Goal: Task Accomplishment & Management: Manage account settings

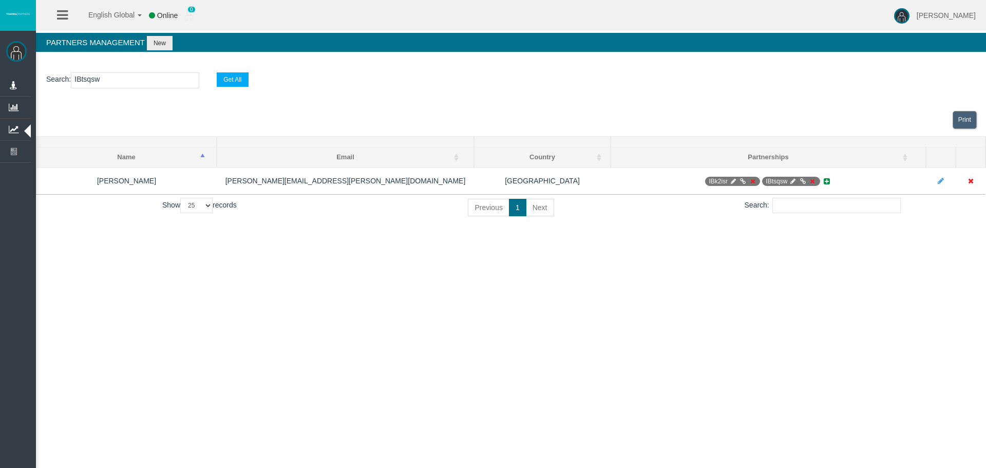
select select "25"
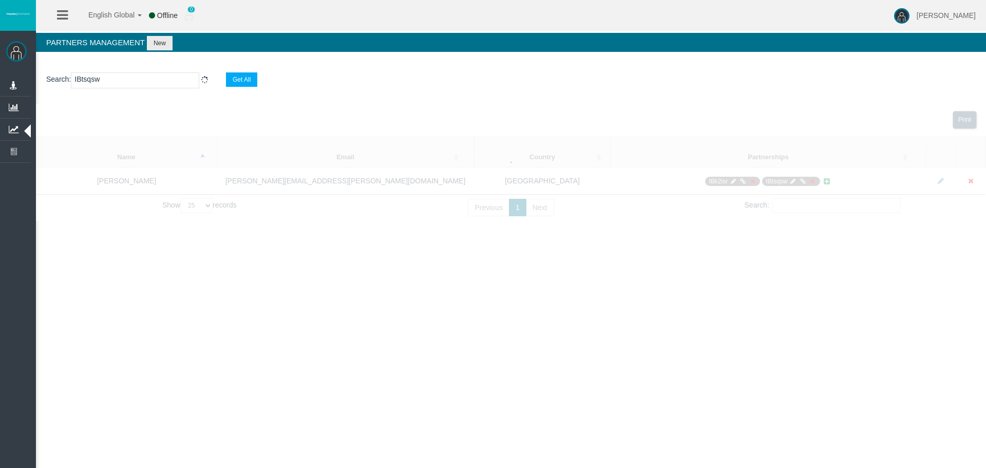
select select "25"
type input "IBtsqsw"
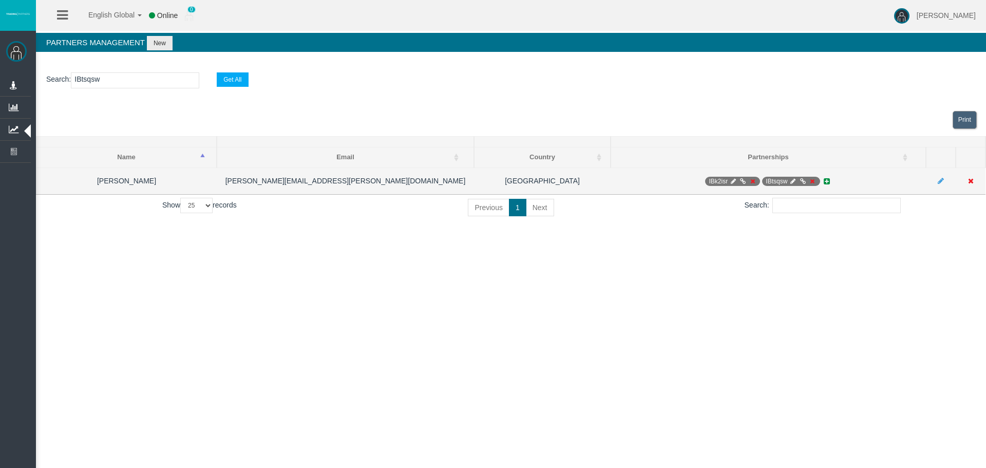
click at [789, 179] on icon at bounding box center [793, 181] width 8 height 6
select select "0"
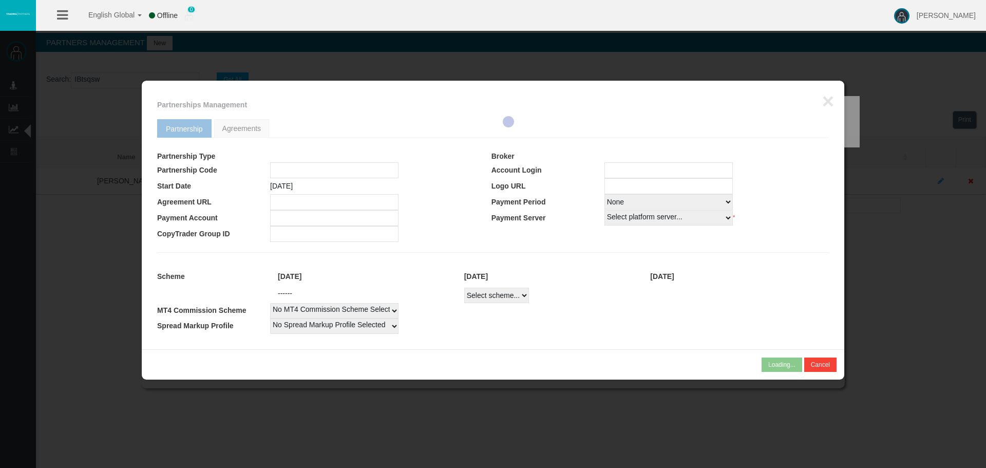
type input "IBtsqsw"
type input "19268606"
select select "1"
type input "19268606"
select select "1"
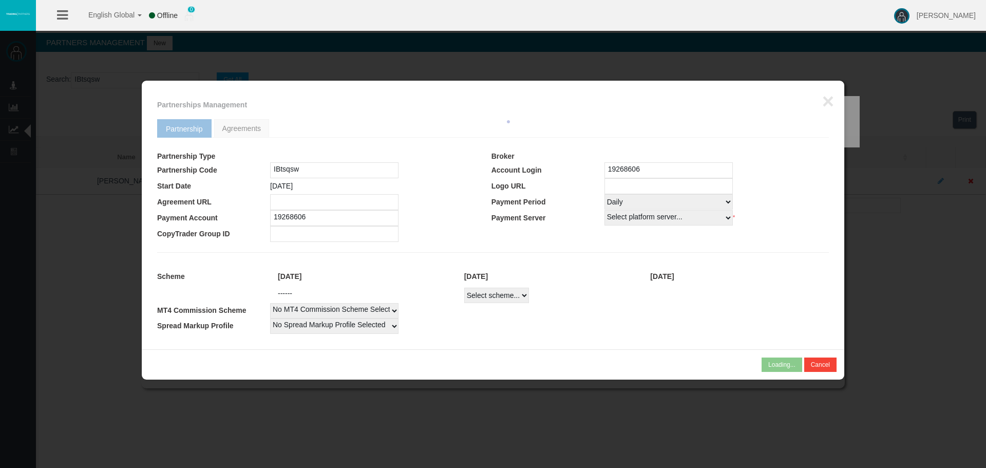
select select
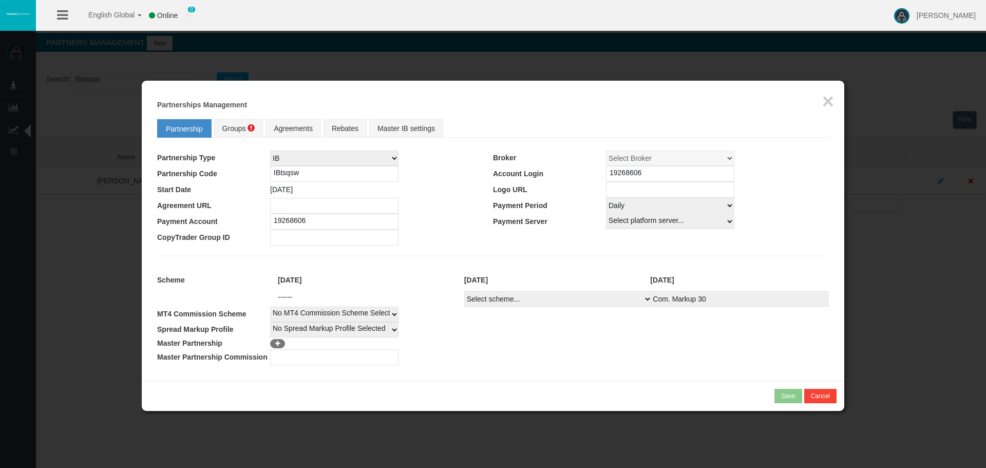
click at [582, 300] on select "Select scheme... Com. Markup 30 Master 18.20% Master Standard Spread (T4Trade) …" at bounding box center [558, 298] width 188 height 15
select select
click at [464, 291] on select "Select scheme... Com. Markup 30 Master 18.20% Master Standard Spread (T4Trade) …" at bounding box center [558, 298] width 188 height 15
select select
drag, startPoint x: 596, startPoint y: 325, endPoint x: 598, endPoint y: 239, distance: 85.3
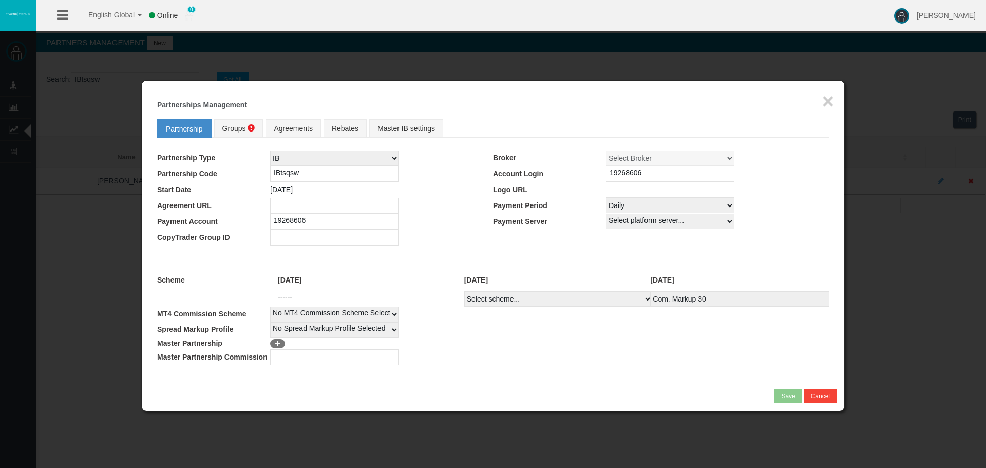
click at [595, 320] on tbody "Scheme [DATE] [DATE] [DATE] ------ Select scheme... Com. Markup 30 Master 18.20…" at bounding box center [493, 317] width 672 height 96
click at [407, 201] on td at bounding box center [381, 206] width 223 height 16
drag, startPoint x: 241, startPoint y: 121, endPoint x: 276, endPoint y: 129, distance: 36.4
click at [241, 121] on link "Groups" at bounding box center [238, 128] width 49 height 18
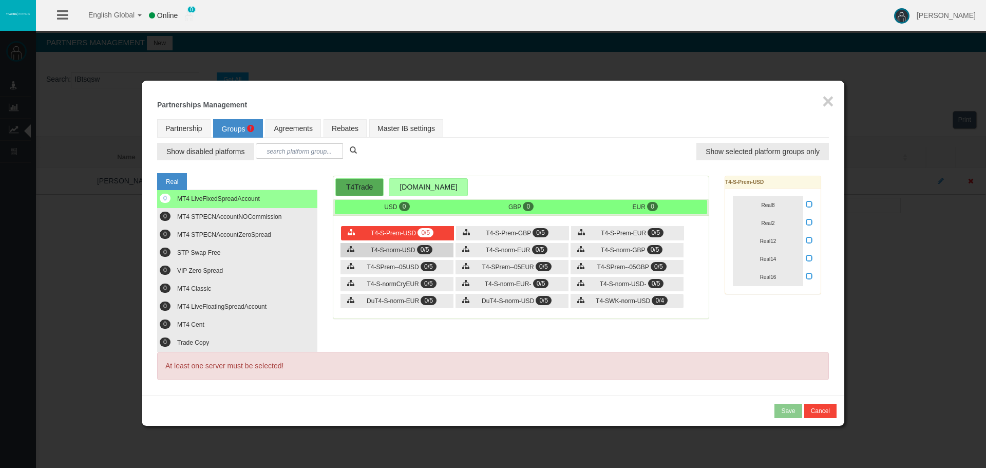
click at [402, 251] on span "T4-S-norm-USD" at bounding box center [393, 250] width 45 height 7
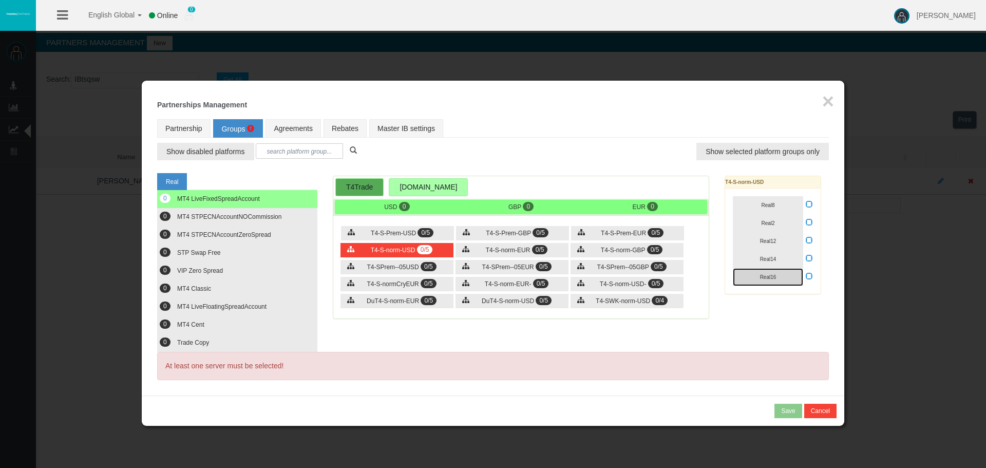
click at [793, 277] on button "Real16" at bounding box center [768, 277] width 70 height 18
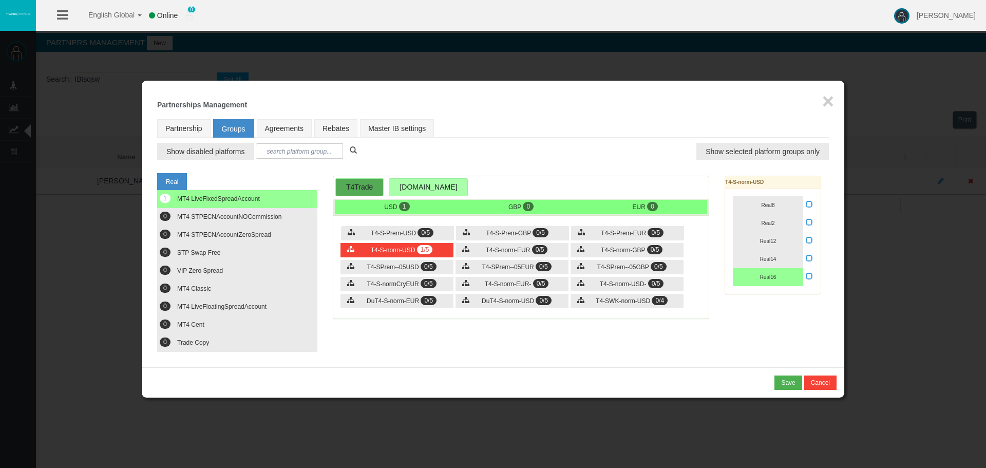
click at [804, 277] on div "Real16" at bounding box center [773, 277] width 80 height 18
click at [302, 218] on button "0 MT4 STPECNAccountNOCommission" at bounding box center [237, 217] width 160 height 18
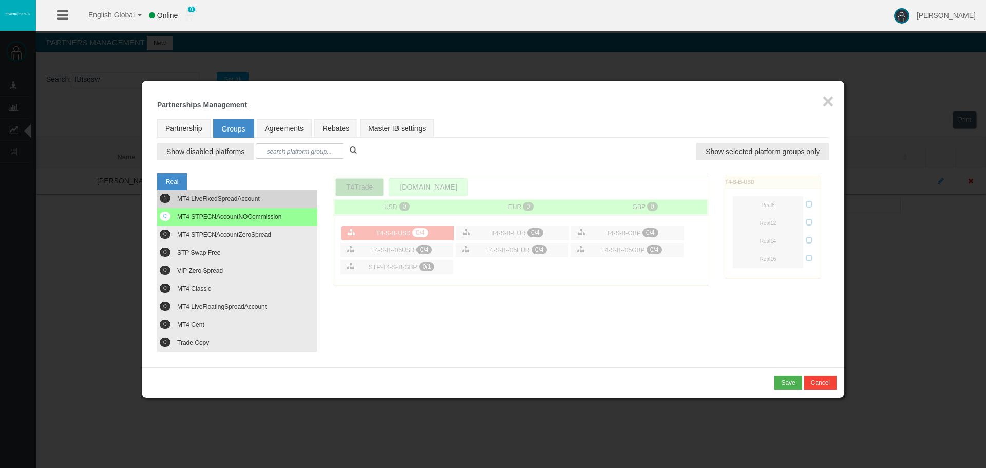
click at [277, 199] on button "1 MT4 LiveFixedSpreadAccount" at bounding box center [237, 199] width 160 height 18
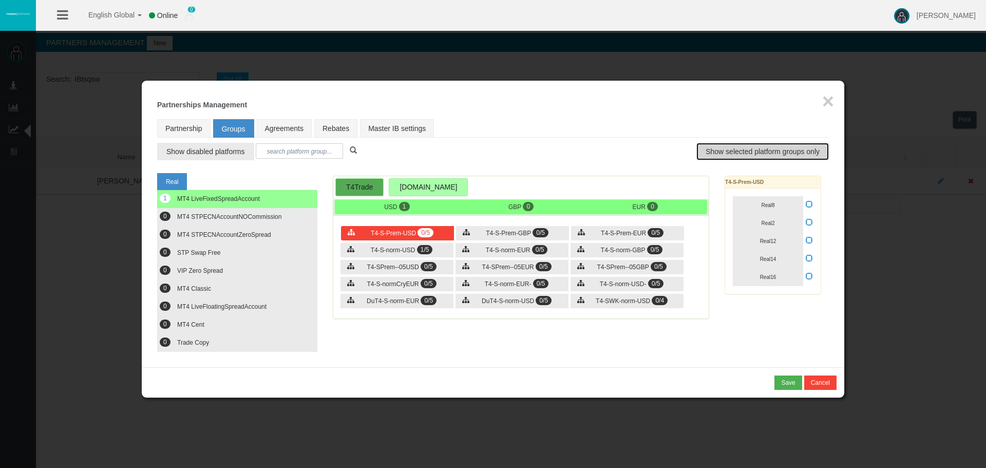
drag, startPoint x: 746, startPoint y: 155, endPoint x: 698, endPoint y: 178, distance: 52.8
click at [747, 155] on span "Show selected platform groups only" at bounding box center [763, 151] width 114 height 10
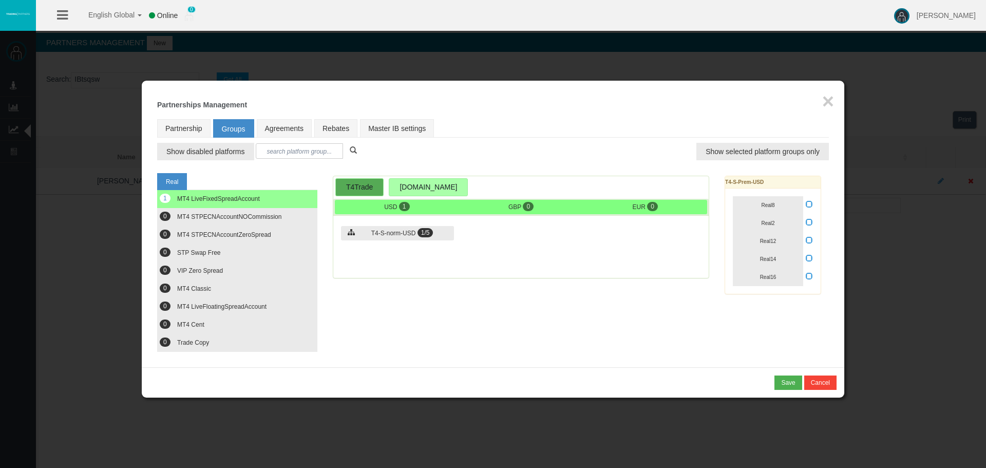
click at [423, 242] on div "T4-S-norm-USD 1/5" at bounding box center [520, 234] width 375 height 32
click at [392, 241] on div "T4-S-norm-USD 1/5" at bounding box center [520, 234] width 375 height 32
click at [443, 232] on div "T4-S-norm-USD 1/5" at bounding box center [397, 233] width 113 height 14
click at [423, 232] on span "1/5" at bounding box center [426, 232] width 16 height 9
click at [790, 277] on button "Real16" at bounding box center [768, 277] width 70 height 18
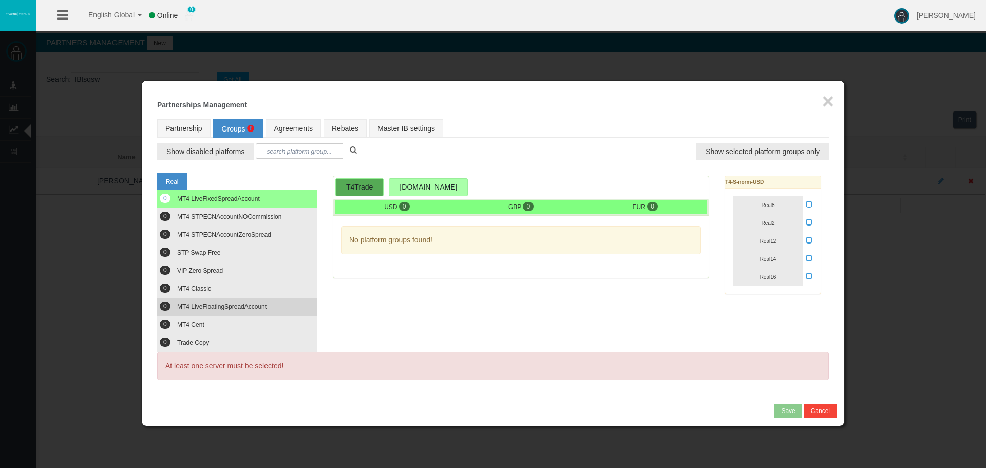
click at [223, 303] on span "MT4 LiveFloatingSpreadAccount" at bounding box center [221, 306] width 89 height 7
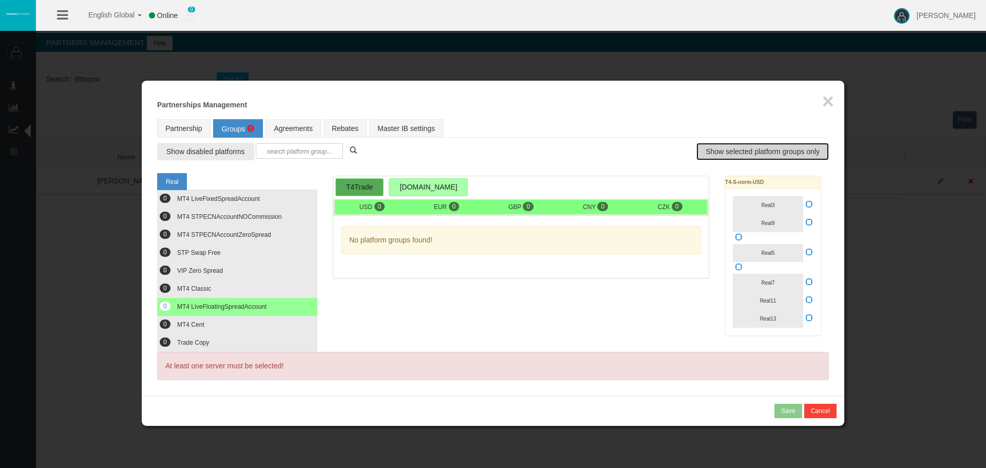
click at [735, 154] on span "Show selected platform groups only" at bounding box center [763, 151] width 114 height 10
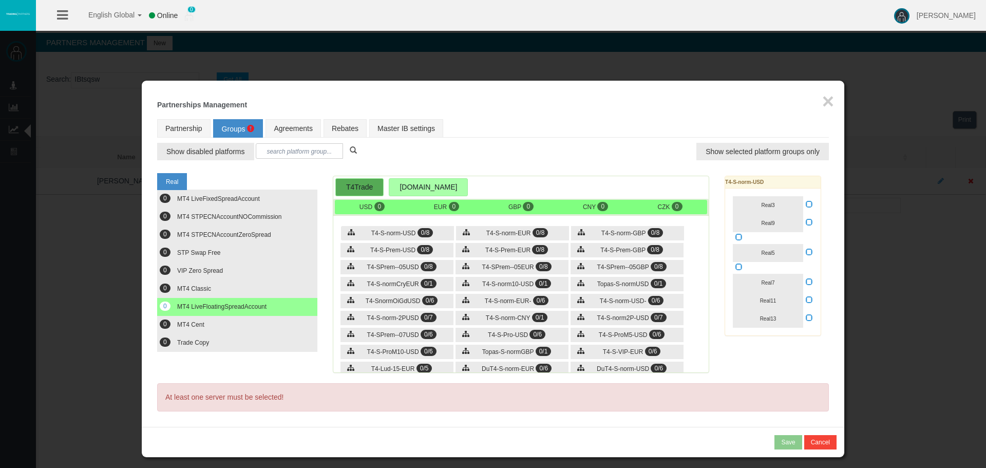
click at [252, 306] on span "MT4 LiveFloatingSpreadAccount" at bounding box center [221, 306] width 89 height 7
click at [807, 254] on icon at bounding box center [809, 251] width 7 height 7
click at [0, 0] on input "checkbox" at bounding box center [0, 0] width 0 height 0
click at [787, 253] on button "Real5" at bounding box center [768, 253] width 70 height 18
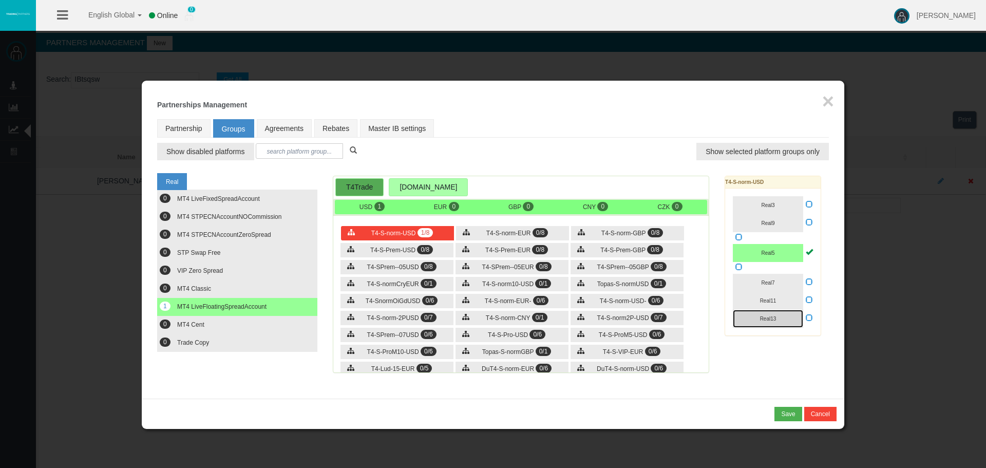
click at [789, 324] on button "Real13" at bounding box center [768, 319] width 70 height 18
click at [490, 236] on span "T4-S-norm-EUR" at bounding box center [508, 233] width 45 height 7
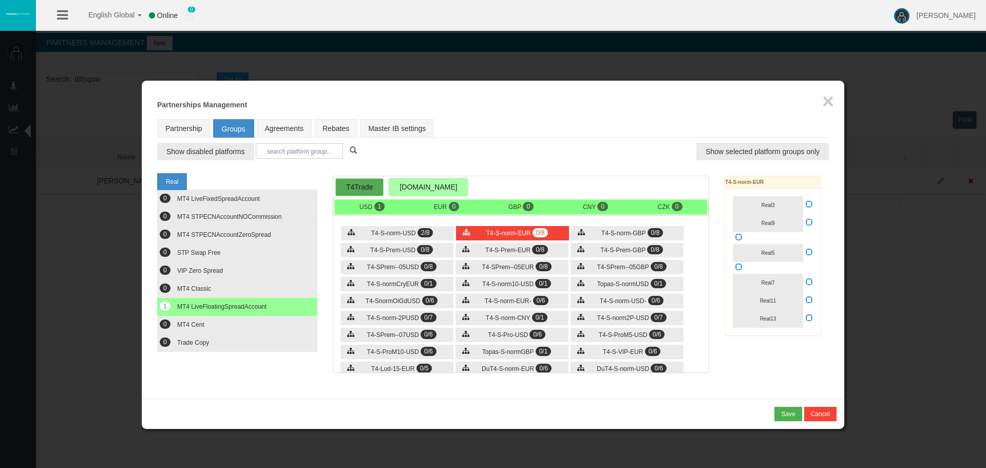
click at [805, 252] on div "Real5" at bounding box center [773, 253] width 80 height 18
click at [787, 252] on button "Real5" at bounding box center [768, 253] width 70 height 18
click at [806, 251] on icon at bounding box center [809, 251] width 7 height 7
click at [0, 0] on input "checkbox" at bounding box center [0, 0] width 0 height 0
click at [788, 320] on button "Real13" at bounding box center [768, 319] width 70 height 18
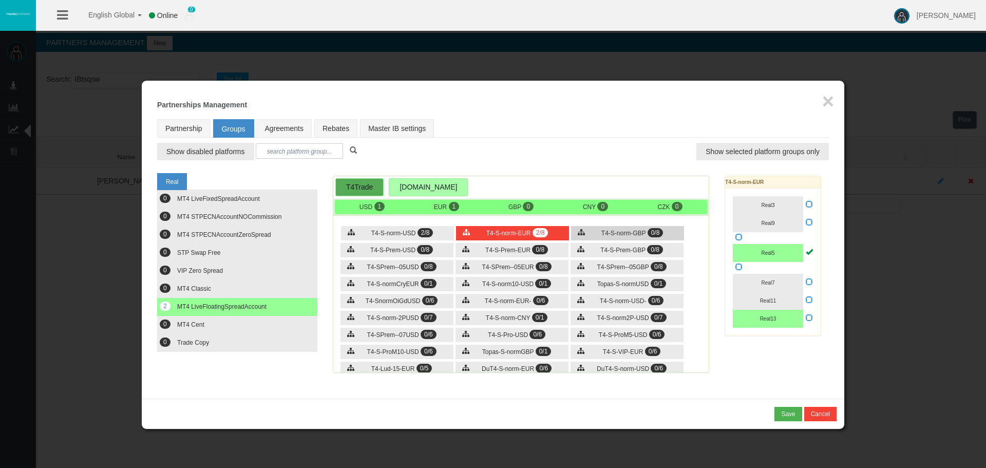
click at [602, 228] on div "T4-S-norm-GBP 0/8" at bounding box center [627, 233] width 113 height 14
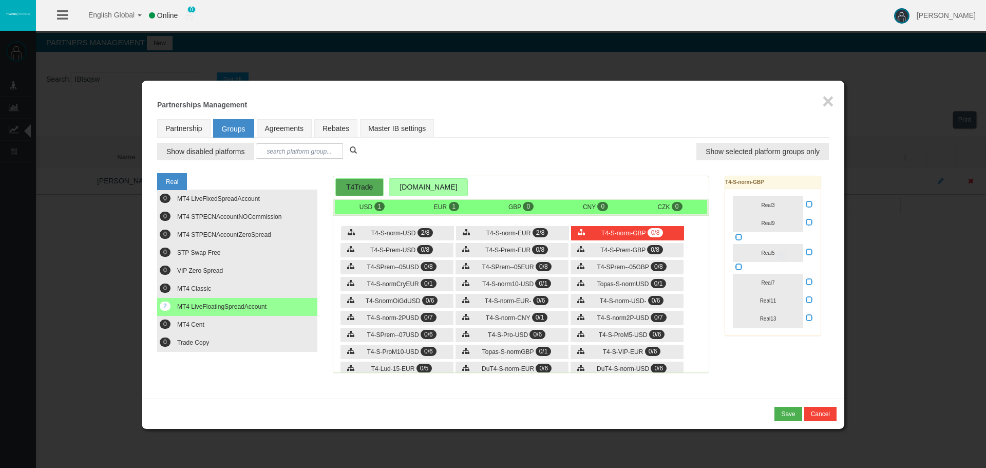
click at [811, 251] on icon at bounding box center [809, 251] width 7 height 7
click at [0, 0] on input "checkbox" at bounding box center [0, 0] width 0 height 0
click at [781, 250] on button "Real5" at bounding box center [768, 253] width 70 height 18
click at [787, 316] on button "Real13" at bounding box center [768, 319] width 70 height 18
click at [629, 256] on div "T4-S-Prem-GBP 0/8" at bounding box center [627, 250] width 113 height 14
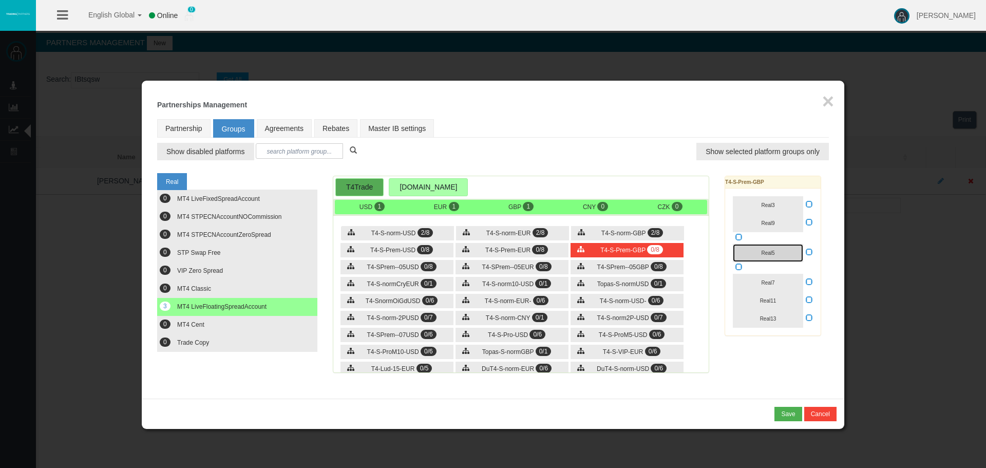
click at [778, 254] on button "Real5" at bounding box center [768, 253] width 70 height 18
click at [772, 318] on span "Real13" at bounding box center [768, 319] width 16 height 6
click at [507, 254] on div "T4-S-Prem-EUR 0/8" at bounding box center [512, 250] width 113 height 14
click at [781, 253] on button "Real5" at bounding box center [768, 253] width 70 height 18
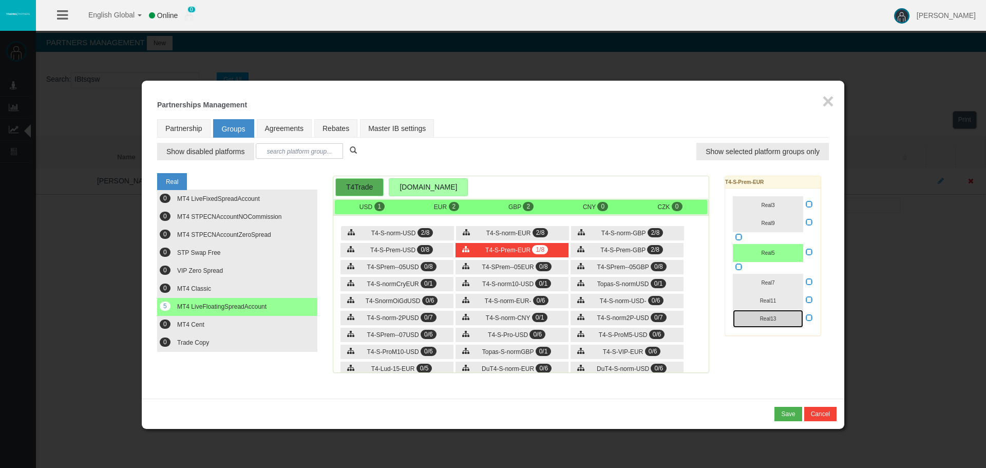
click at [775, 321] on span "Real13" at bounding box center [768, 319] width 16 height 6
click at [395, 255] on div "T4-S-Prem-USD 0/8" at bounding box center [396, 250] width 113 height 14
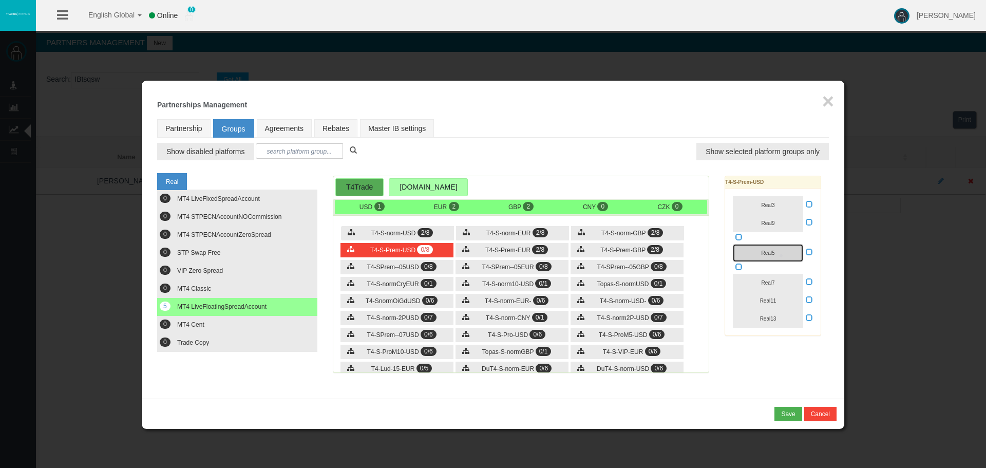
click at [783, 255] on button "Real5" at bounding box center [768, 253] width 70 height 18
drag, startPoint x: 785, startPoint y: 296, endPoint x: 788, endPoint y: 304, distance: 8.1
click at [786, 297] on button "Real11" at bounding box center [768, 301] width 70 height 18
drag, startPoint x: 783, startPoint y: 298, endPoint x: 784, endPoint y: 303, distance: 5.2
click at [783, 297] on button "Real11" at bounding box center [768, 301] width 70 height 18
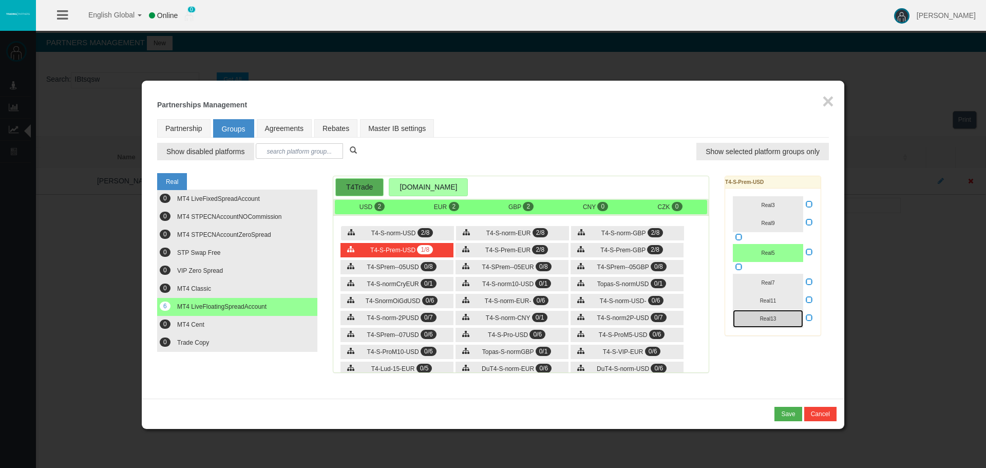
click at [783, 318] on button "Real13" at bounding box center [768, 319] width 70 height 18
click at [628, 301] on span "T4-S-norm-USD-" at bounding box center [623, 300] width 47 height 7
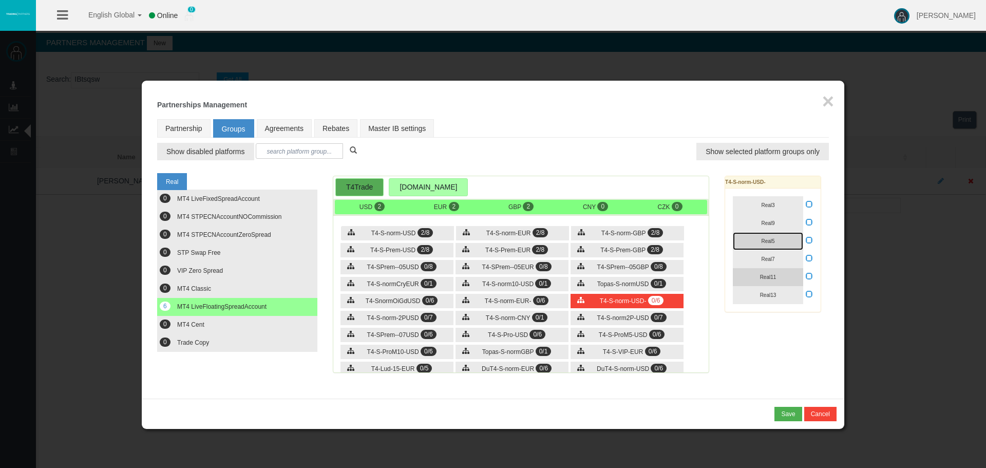
click at [781, 240] on button "Real5" at bounding box center [768, 241] width 70 height 18
click at [785, 296] on button "Real13" at bounding box center [768, 295] width 70 height 18
click at [538, 307] on div "T4-S-norm-EUR- 0/6" at bounding box center [512, 301] width 113 height 14
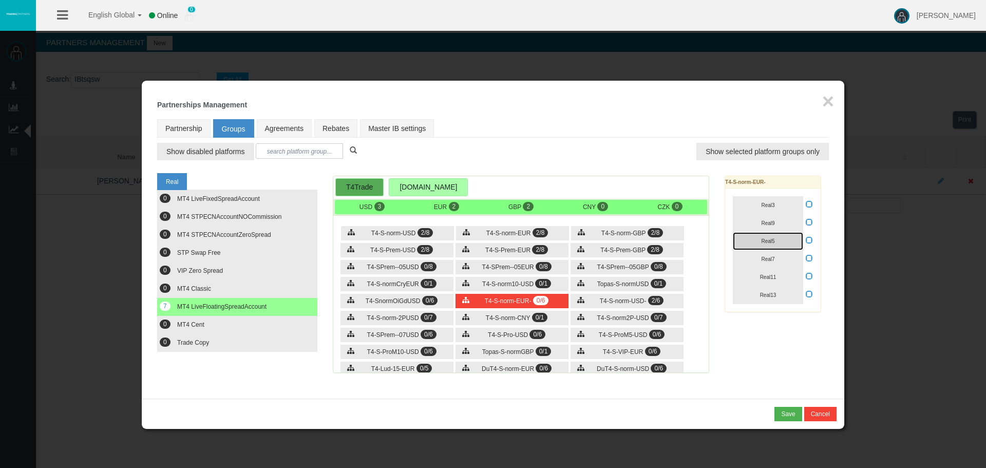
click at [776, 242] on button "Real5" at bounding box center [768, 241] width 70 height 18
click at [782, 294] on button "Real13" at bounding box center [768, 295] width 70 height 18
drag, startPoint x: 783, startPoint y: 326, endPoint x: 751, endPoint y: 320, distance: 31.8
click at [770, 323] on div "Real 0 MT4 LiveFixedSpreadAccount 0 0 0 0 0" at bounding box center [493, 275] width 672 height 215
click at [197, 122] on link "Partnership" at bounding box center [183, 128] width 53 height 18
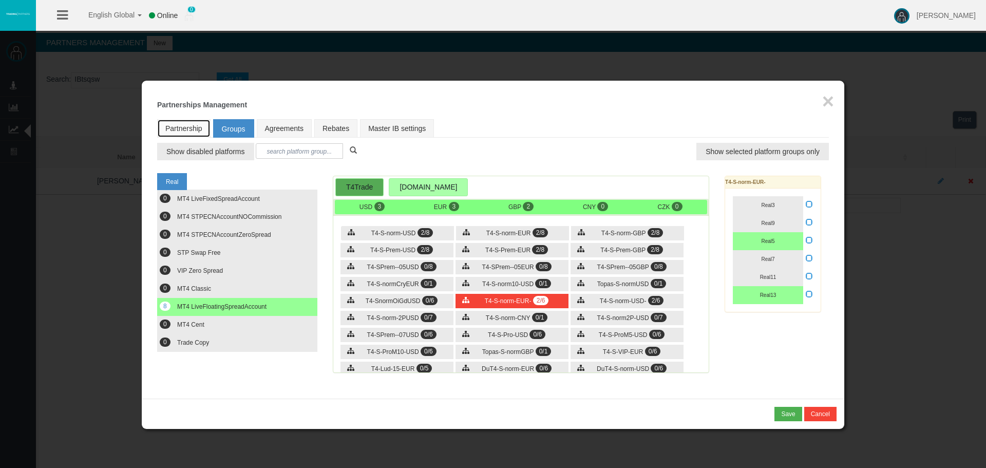
select select "1"
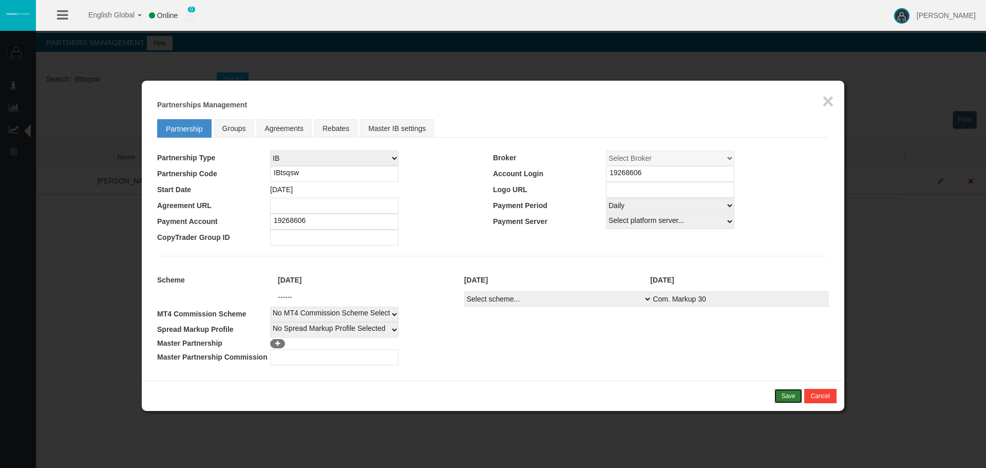
click at [781, 392] on button "Save" at bounding box center [787, 396] width 27 height 14
click at [779, 403] on div "* You cannot combine MLM type of partnership with NSR type of scheme! Confirm C…" at bounding box center [493, 396] width 703 height 30
click at [779, 394] on div "Confirm" at bounding box center [785, 395] width 22 height 9
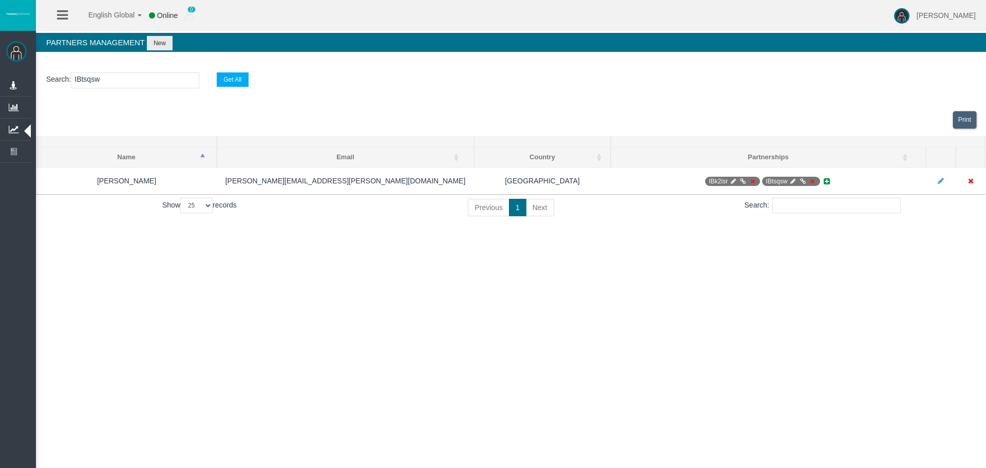
click at [419, 286] on div "English Global 简体中文 English Global 日本語 한국어 Online 0 [PERSON_NAME] Help Log Out …" at bounding box center [493, 234] width 986 height 468
click at [464, 285] on div "English Global 简体中文 English Global 日本語 한국어 Online 0 [PERSON_NAME] Help Log Out …" at bounding box center [493, 234] width 986 height 468
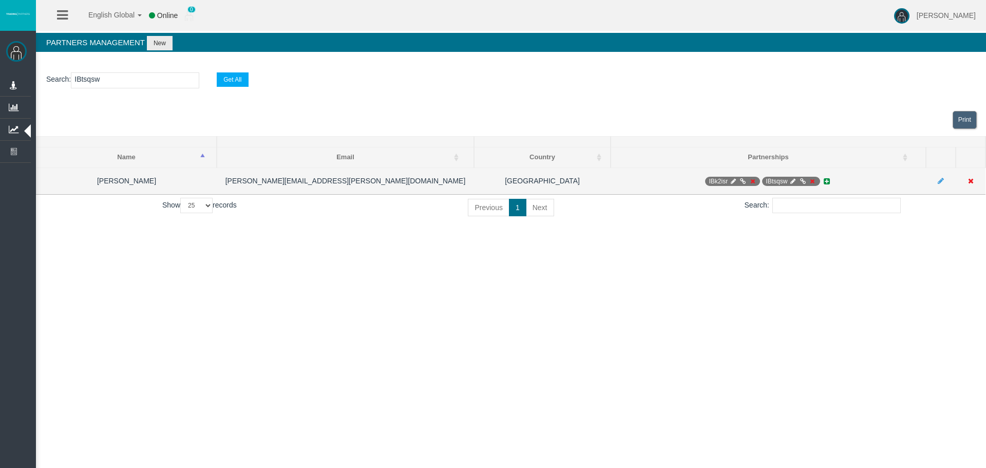
click at [730, 182] on icon at bounding box center [733, 181] width 8 height 6
select select "0"
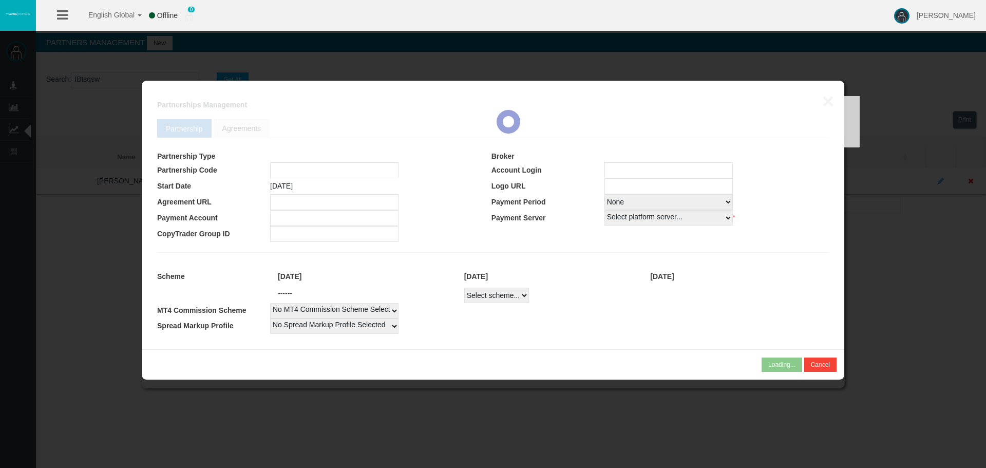
type input "IBk2isr"
type input "19268605"
select select "1"
type input "19268605"
select select "1"
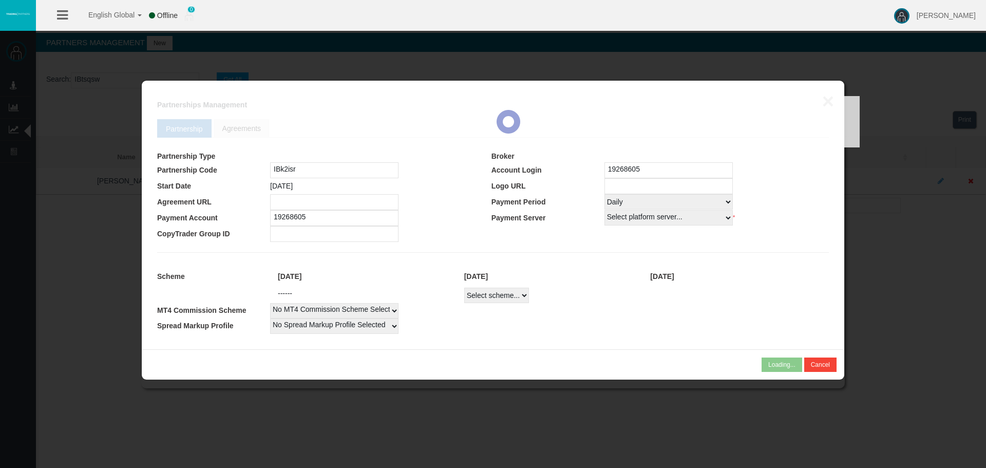
select select
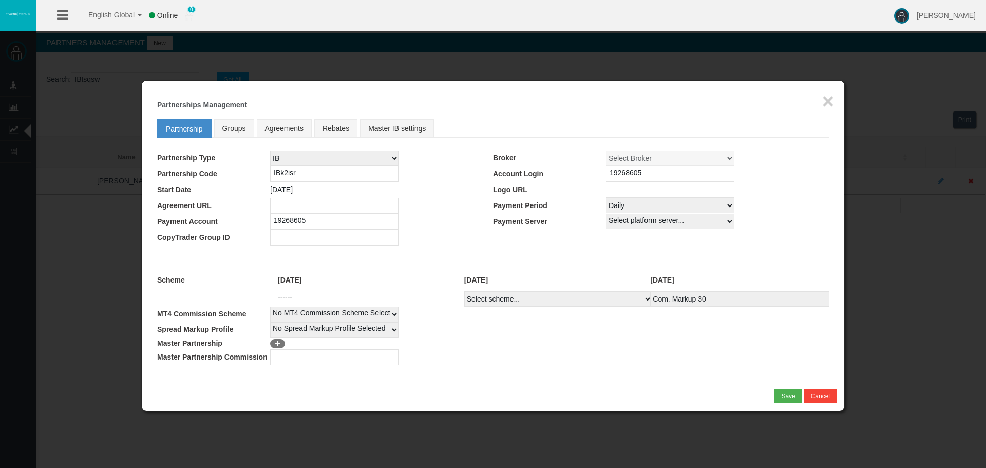
click at [652, 329] on td "No Spread Markup Profile Selected 1" at bounding box center [549, 329] width 559 height 15
click at [826, 97] on button "×" at bounding box center [828, 101] width 12 height 21
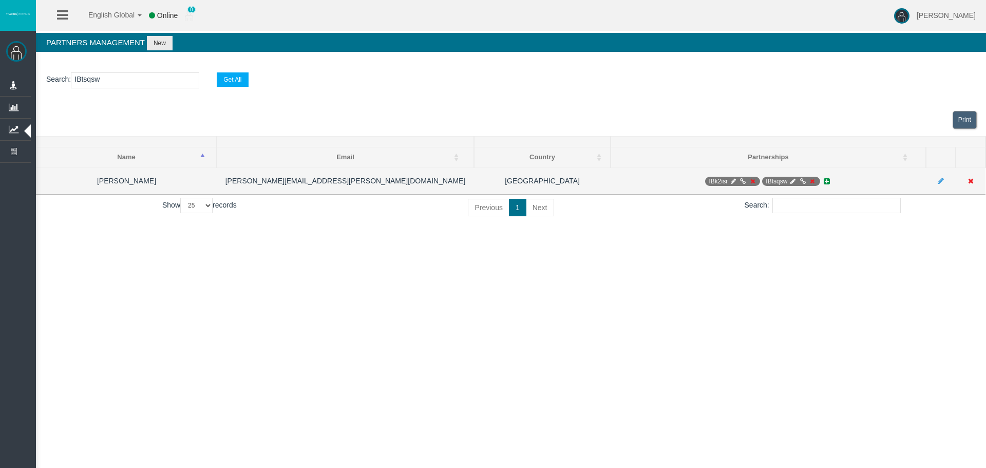
click at [789, 181] on icon at bounding box center [793, 181] width 8 height 6
select select "0"
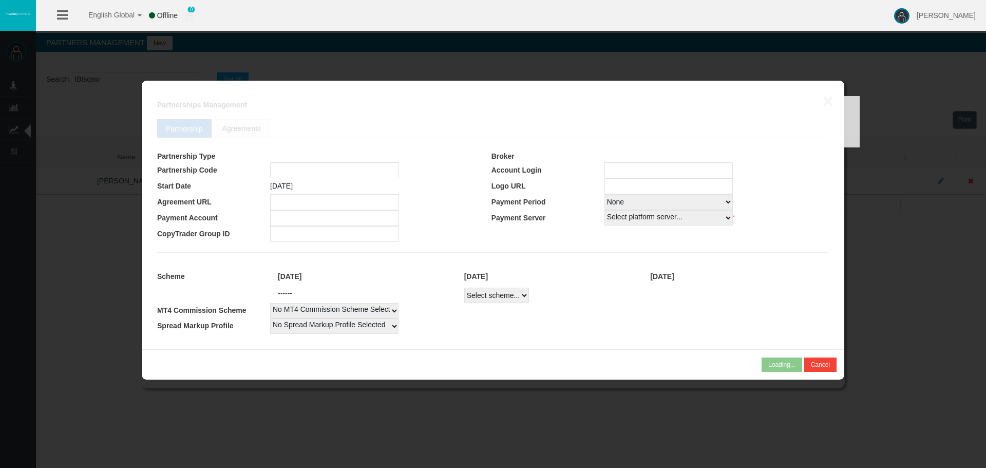
type input "IBtsqsw"
type input "19268606"
select select "1"
type input "19268606"
select select "1"
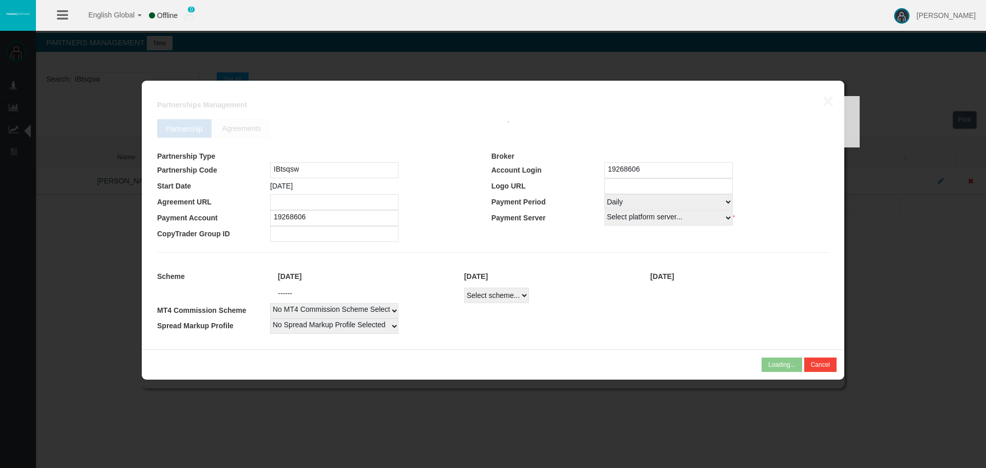
select select
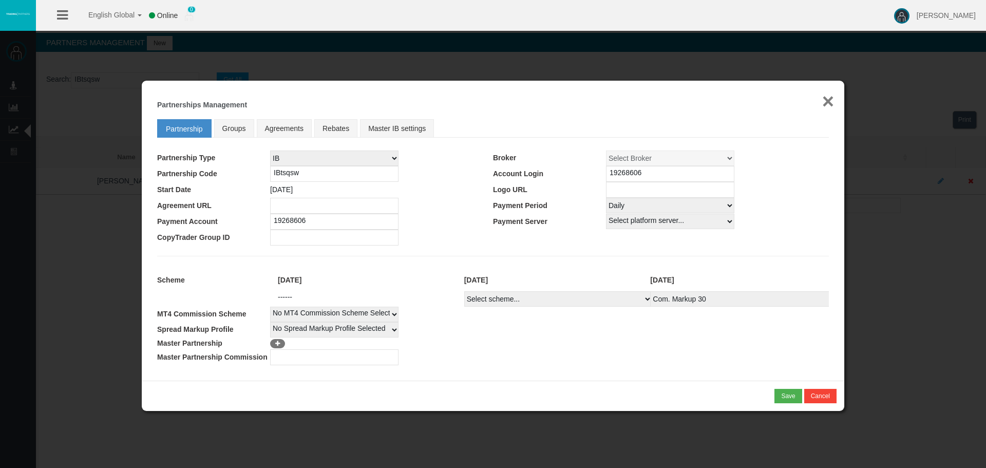
click at [826, 95] on button "×" at bounding box center [828, 101] width 12 height 21
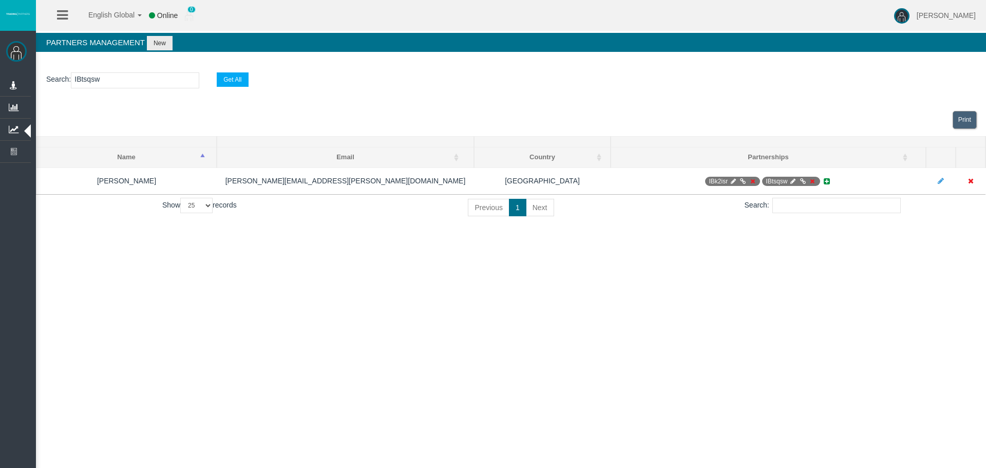
click at [694, 100] on section "Search : IBtsqsw Get All" at bounding box center [511, 83] width 950 height 42
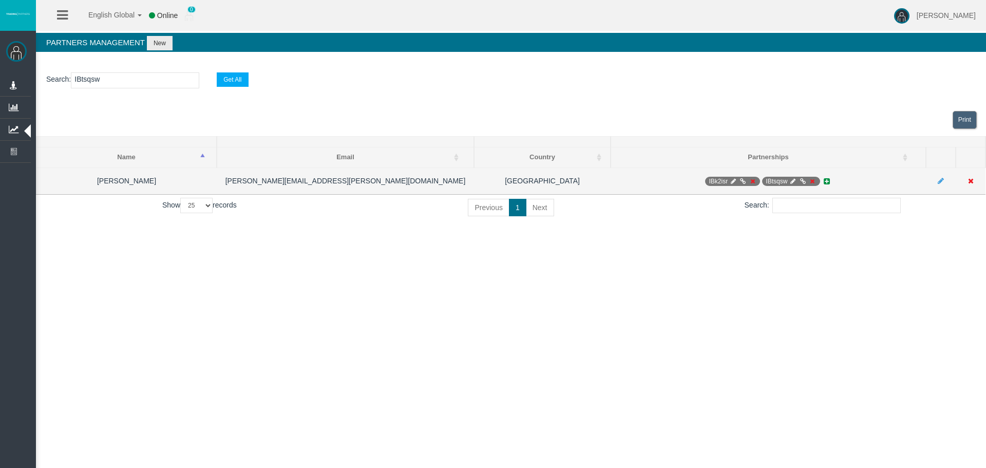
click at [742, 182] on icon at bounding box center [743, 181] width 8 height 6
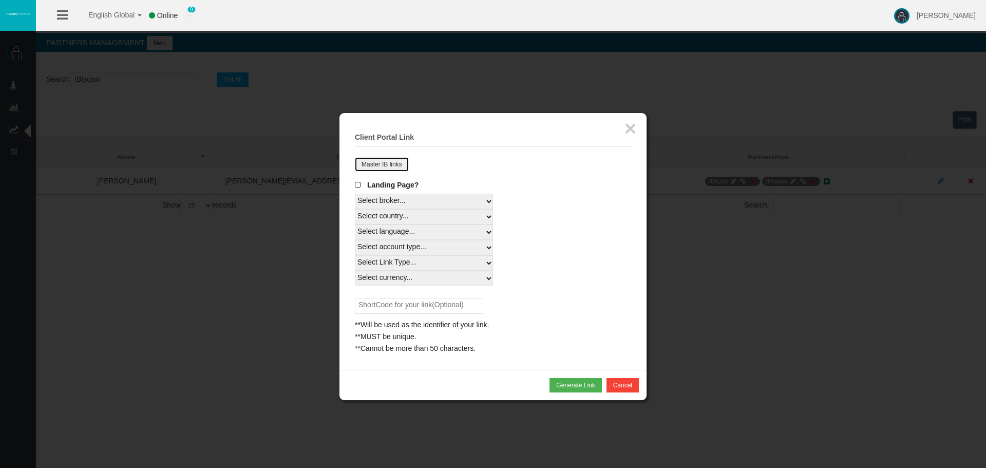
click at [402, 162] on button "Master IB links" at bounding box center [382, 164] width 54 height 14
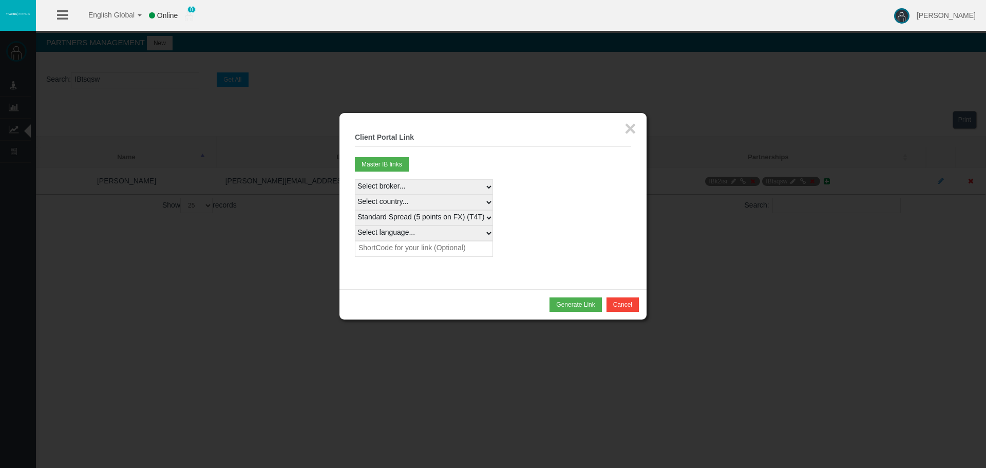
click at [544, 207] on div "Select broker... T4Trade Select country... Rest of the World Standard Spread (5…" at bounding box center [493, 218] width 276 height 78
drag, startPoint x: 575, startPoint y: 187, endPoint x: 613, endPoint y: 157, distance: 48.6
click at [576, 187] on div "Select broker... T4Trade Select country... Rest of the World Standard Spread (5…" at bounding box center [493, 218] width 276 height 78
click at [635, 133] on button "×" at bounding box center [631, 128] width 12 height 21
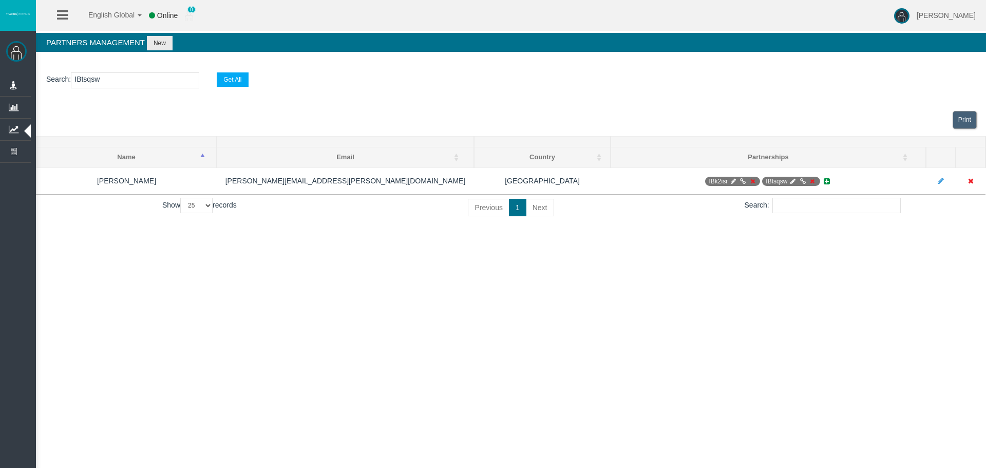
drag, startPoint x: 403, startPoint y: 252, endPoint x: 646, endPoint y: 319, distance: 252.6
click at [406, 255] on div "English Global 简体中文 English Global 日本語 한국어 Online 0 [PERSON_NAME] Help Log Out …" at bounding box center [493, 234] width 986 height 468
click at [646, 321] on div "English Global 简体中文 English Global 日本語 한국어 Online 0 [PERSON_NAME] Help Log Out …" at bounding box center [493, 234] width 986 height 468
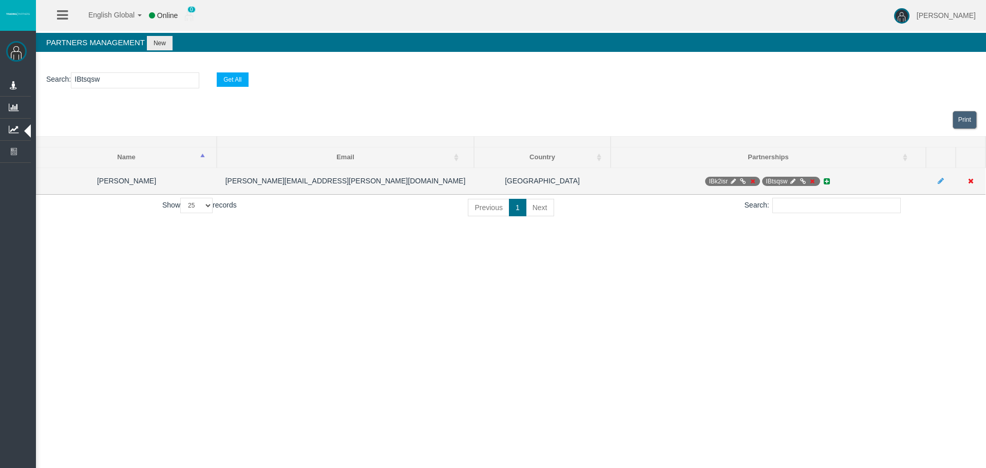
click at [735, 180] on icon at bounding box center [733, 181] width 8 height 6
select select "0"
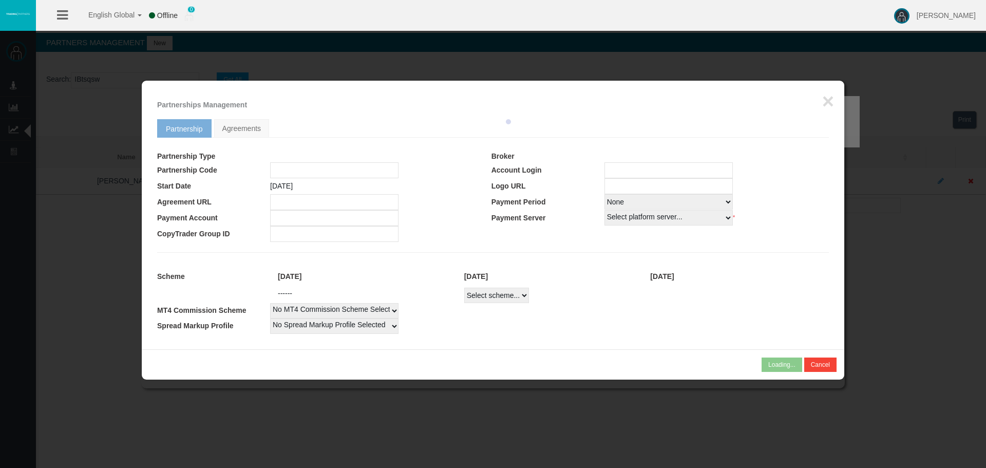
type input "IBk2isr"
type input "19268605"
select select "1"
type input "19268605"
select select "1"
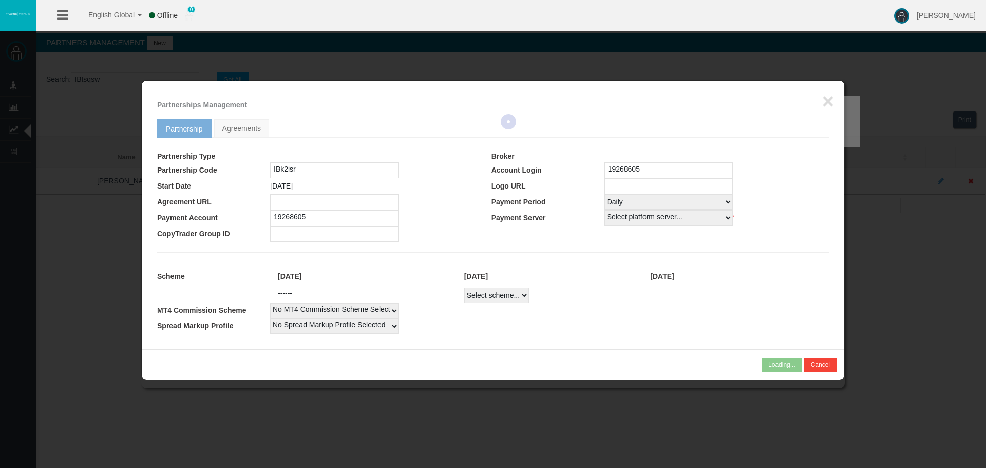
select select
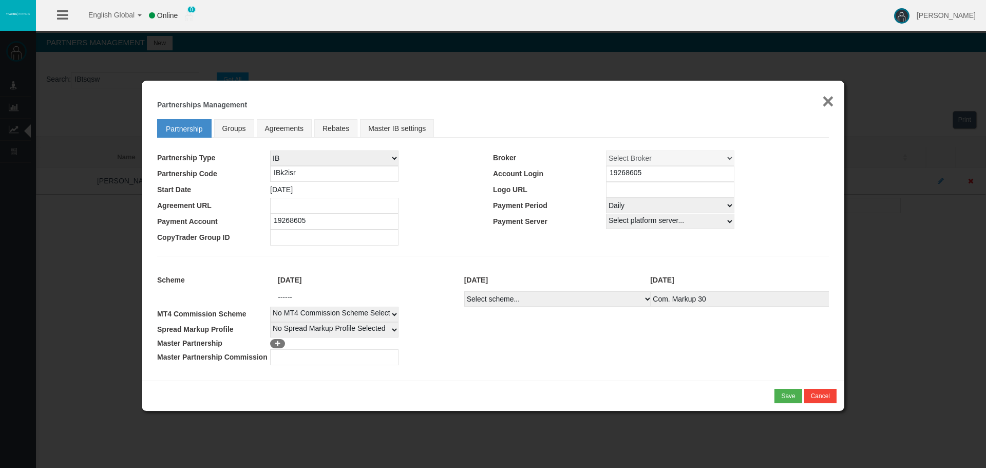
click at [825, 101] on button "×" at bounding box center [828, 101] width 12 height 21
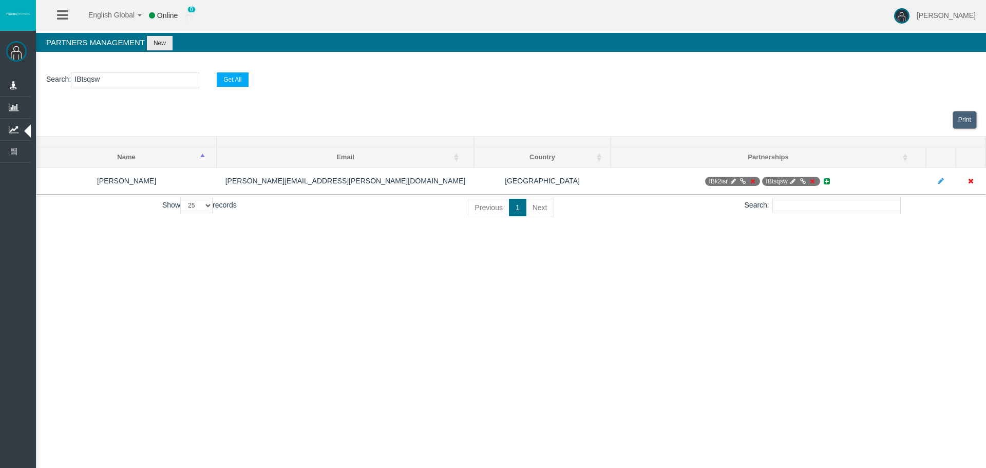
click at [706, 249] on div "English Global 简体中文 English Global 日本語 한국어 Online 0 [PERSON_NAME] Help Log Out …" at bounding box center [493, 234] width 986 height 468
click at [749, 276] on div "English Global 简体中文 English Global 日本語 한국어 Online 0 [PERSON_NAME] Help Log Out …" at bounding box center [493, 234] width 986 height 468
click at [751, 238] on div "English Global 简体中文 English Global 日本語 한국어 Online 0 [PERSON_NAME] Help Log Out …" at bounding box center [493, 234] width 986 height 468
click at [269, 406] on div "English Global 简体中文 English Global 日本語 한국어 Online 0 [PERSON_NAME] Help Log Out …" at bounding box center [493, 234] width 986 height 468
click at [280, 344] on div "English Global 简体中文 English Global 日本語 한국어 Online 0 [PERSON_NAME] Help Log Out …" at bounding box center [493, 234] width 986 height 468
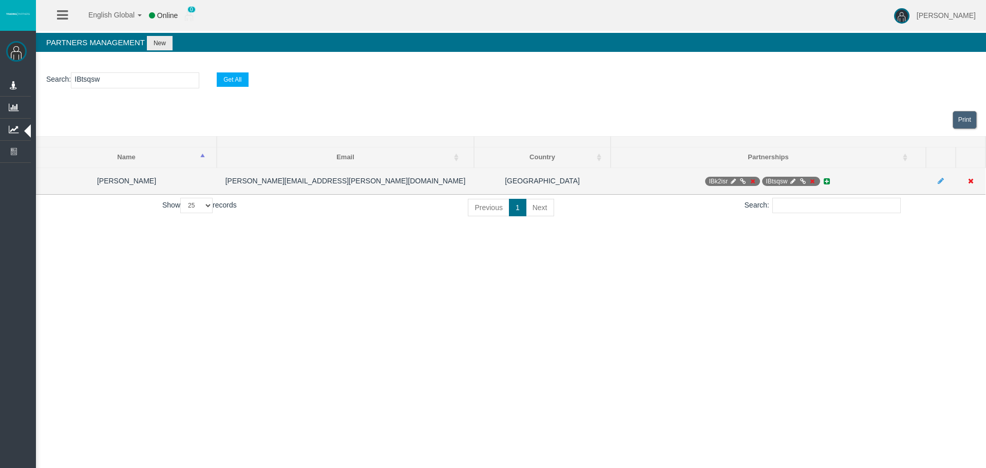
click at [790, 179] on icon at bounding box center [793, 181] width 8 height 6
select select "0"
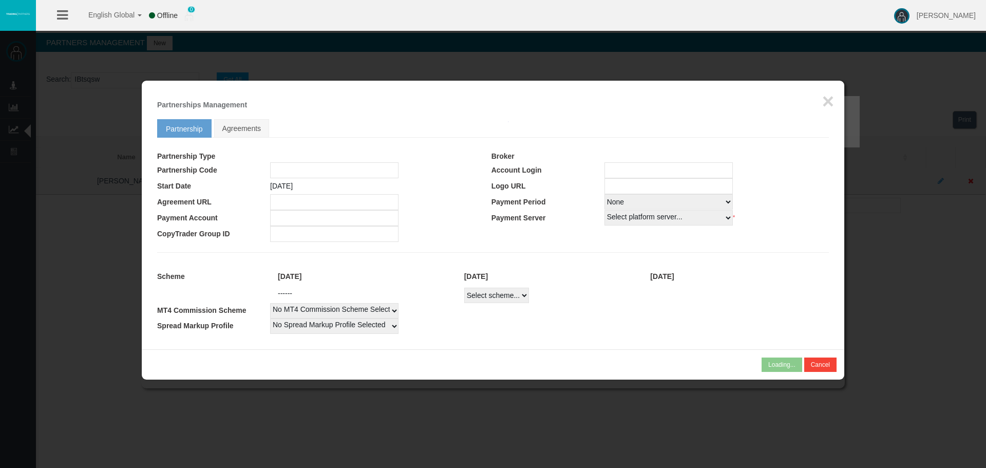
type input "IBtsqsw"
type input "19268606"
select select "1"
type input "19268606"
select select
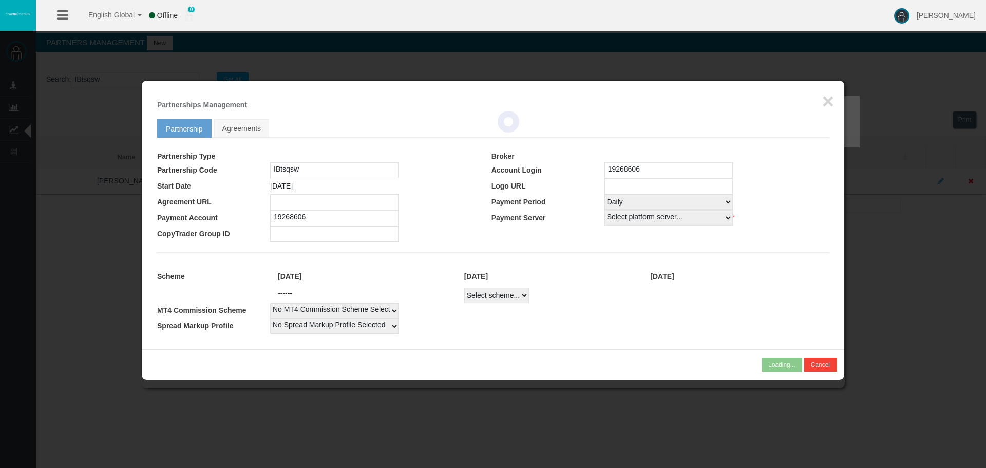
select select
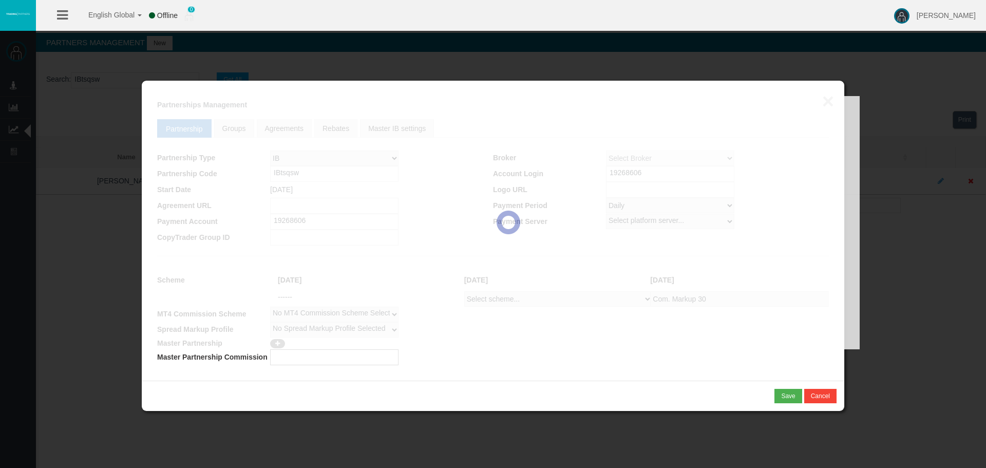
select select "1"
select select
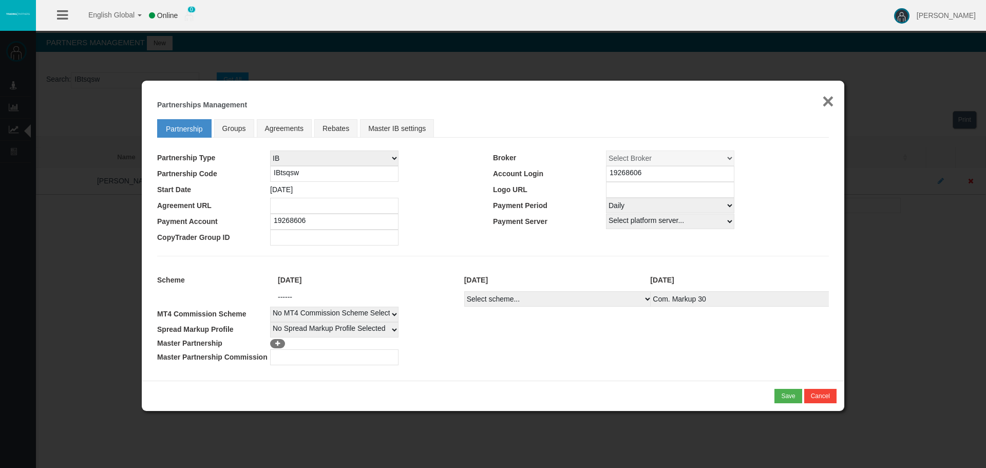
click at [829, 96] on button "×" at bounding box center [828, 101] width 12 height 21
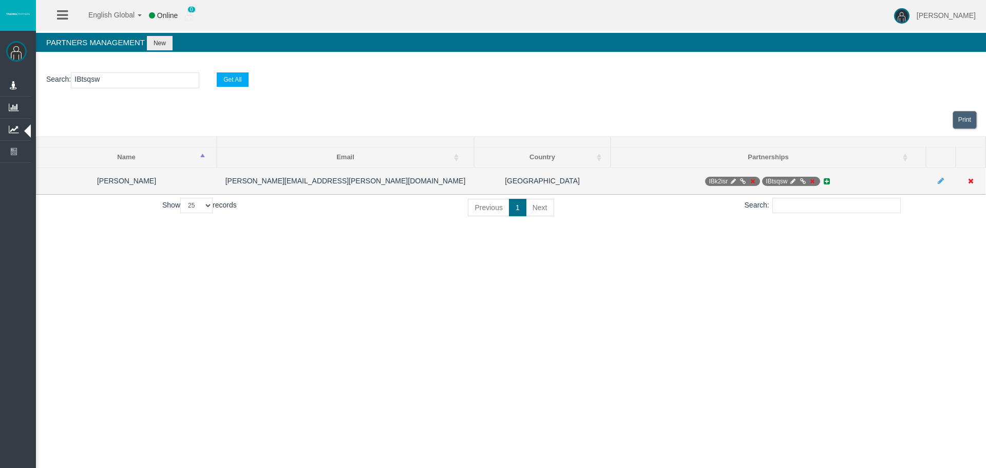
click at [743, 180] on icon at bounding box center [743, 181] width 8 height 6
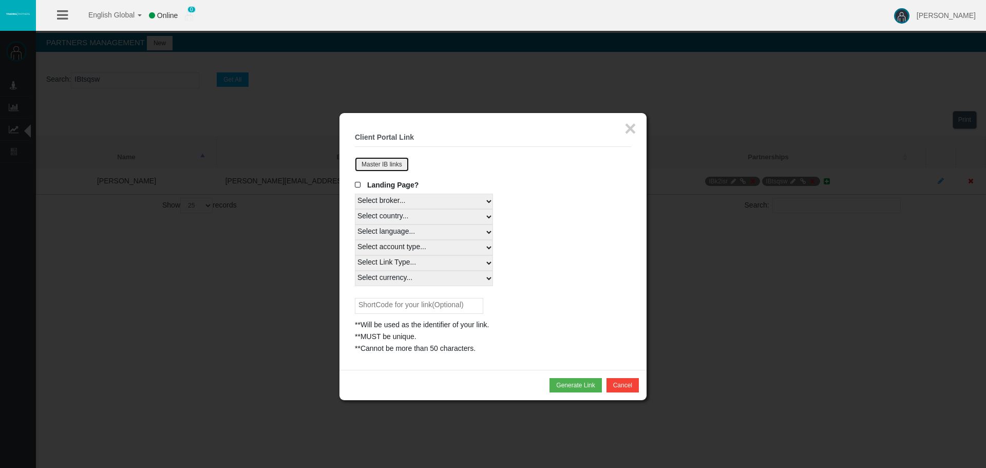
click at [390, 167] on button "Master IB links" at bounding box center [382, 164] width 54 height 14
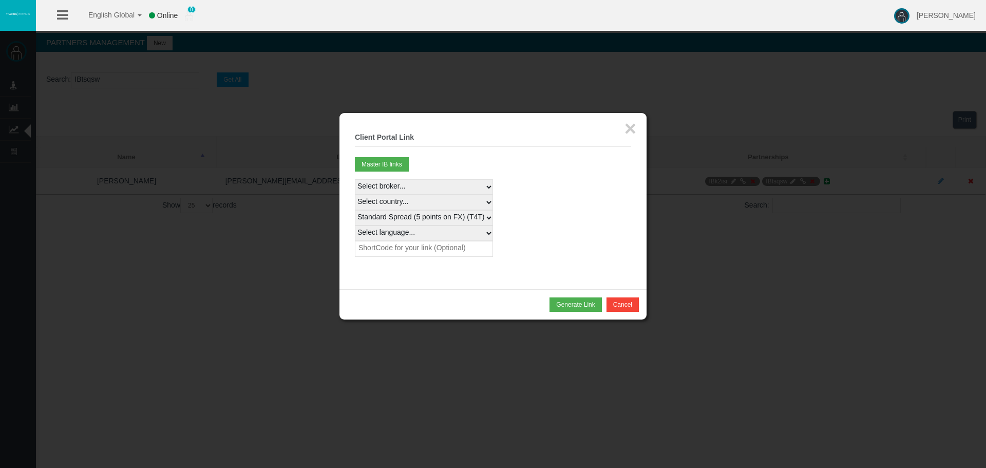
click at [560, 210] on div "Select broker... T4Trade Select country... Rest of the World Standard Spread (5…" at bounding box center [493, 218] width 276 height 78
click at [463, 304] on div "Generate Link Cancel" at bounding box center [493, 304] width 292 height 14
click at [568, 226] on div "Select broker... T4Trade Select country... Rest of the World Standard Spread (5…" at bounding box center [493, 218] width 276 height 78
click at [386, 164] on button "Master IB links" at bounding box center [382, 164] width 54 height 14
click at [404, 200] on select "Select country... Rest of the World" at bounding box center [424, 202] width 138 height 15
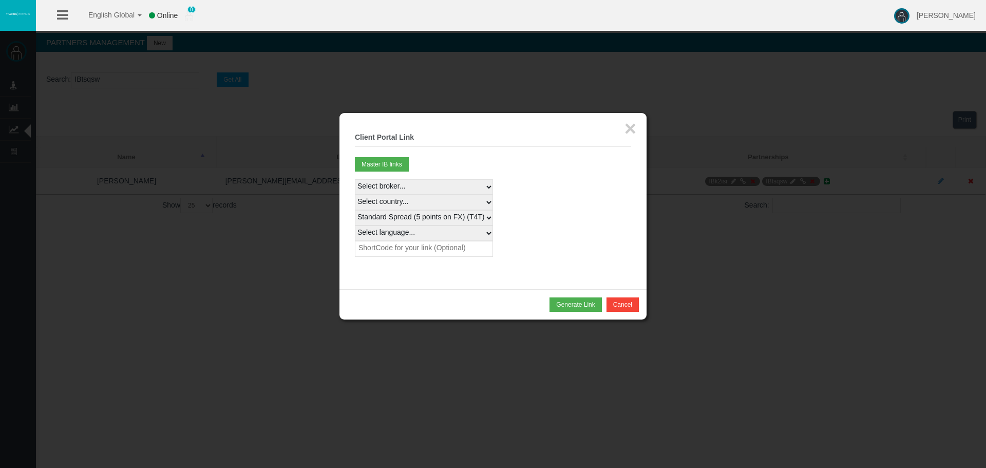
select select
click at [355, 195] on select "Select country... Rest of the World" at bounding box center [424, 202] width 138 height 15
click at [406, 220] on select "Standard Spread (5 points on FX) (T4T) - 100%" at bounding box center [424, 217] width 138 height 15
click at [408, 268] on div "Select broker... T4Trade Select country... Rest of the World Standard Spread (5…" at bounding box center [493, 223] width 276 height 89
click at [407, 231] on select "Select language... English Japanese Chinese Portuguese Spanish Czech German Fre…" at bounding box center [424, 232] width 138 height 15
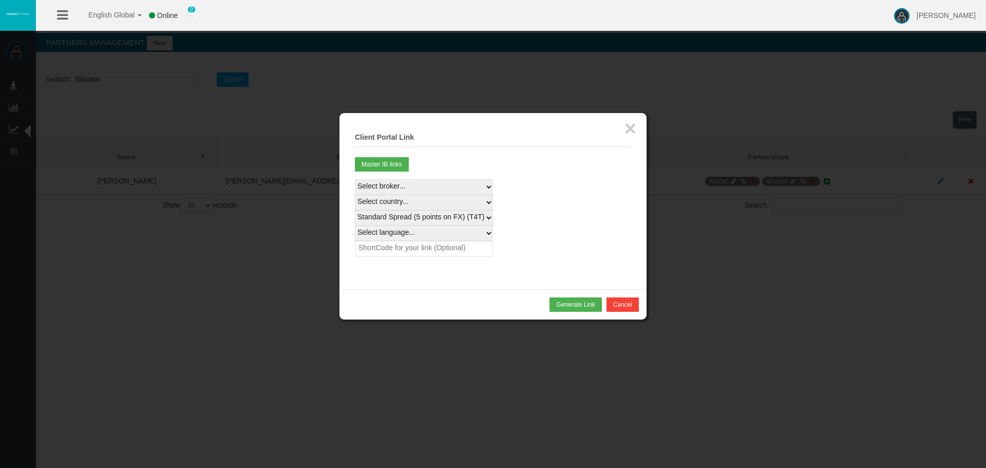
select select
click at [355, 225] on select "Select language... English Japanese Chinese Portuguese Spanish Czech German Fre…" at bounding box center [424, 232] width 138 height 15
click at [588, 302] on button "Generate Link" at bounding box center [576, 304] width 52 height 14
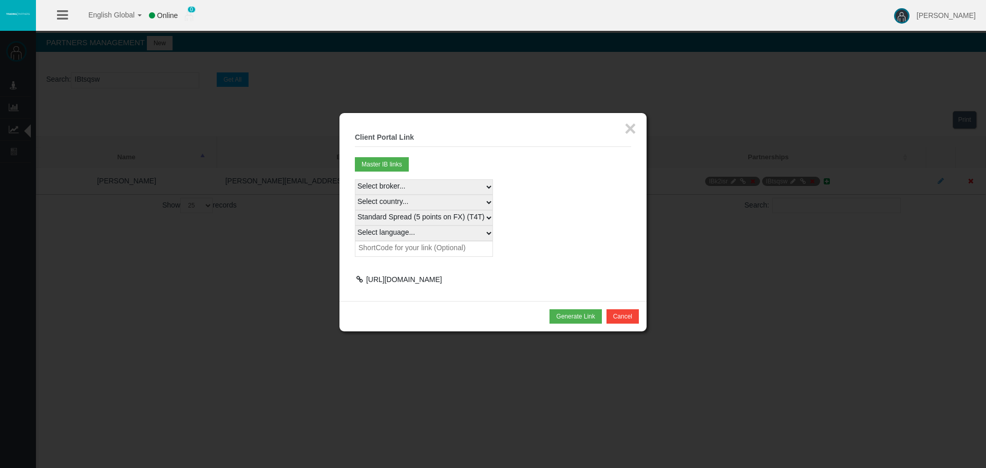
click at [357, 279] on div at bounding box center [359, 279] width 9 height 7
click at [376, 301] on div "× Client Portal Link Create client link Create partner link Your links Master I…" at bounding box center [492, 207] width 307 height 188
click at [745, 161] on div at bounding box center [493, 234] width 986 height 468
drag, startPoint x: 635, startPoint y: 131, endPoint x: 629, endPoint y: 131, distance: 6.7
click at [629, 131] on button "×" at bounding box center [631, 128] width 12 height 21
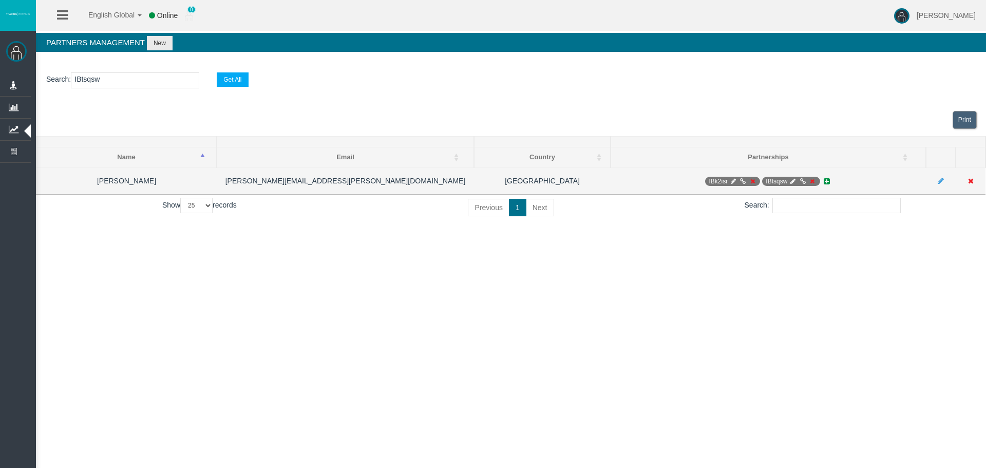
click at [800, 179] on icon at bounding box center [803, 181] width 8 height 6
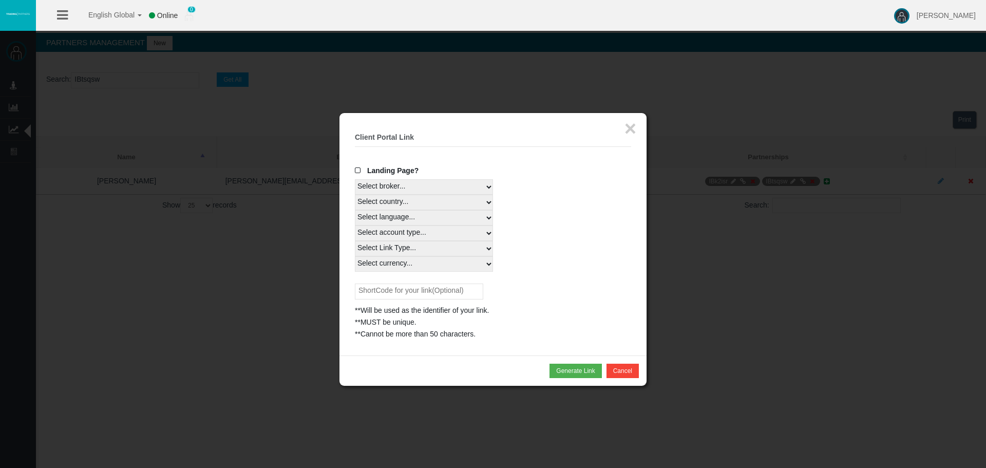
drag, startPoint x: 442, startPoint y: 185, endPoint x: 441, endPoint y: 194, distance: 8.8
click at [442, 185] on select "Select broker... T4Trade" at bounding box center [424, 186] width 138 height 15
click at [520, 211] on div "Select language... English Japanese Chinese Portuguese Spanish Czech German Fre…" at bounding box center [493, 217] width 276 height 15
click at [466, 201] on select "Select country... Rest of the World" at bounding box center [424, 202] width 138 height 15
select select
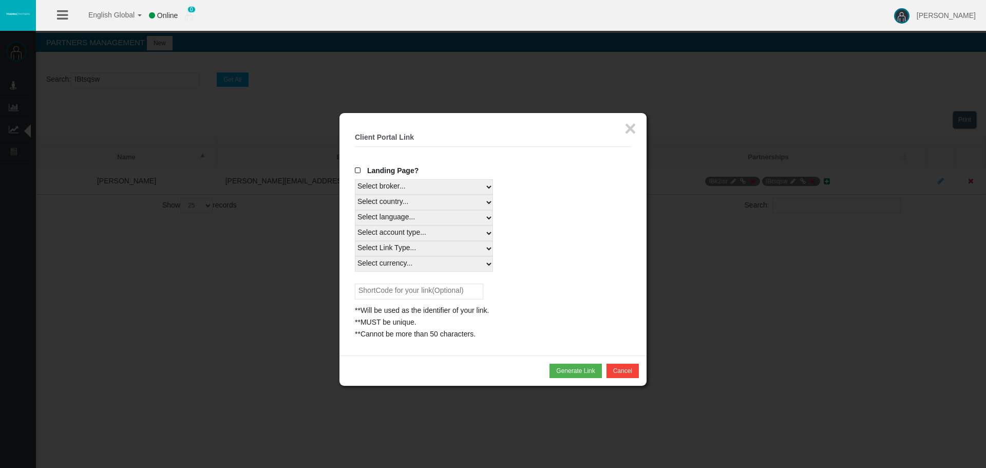
click at [355, 195] on select "Select country... Rest of the World" at bounding box center [424, 202] width 138 height 15
drag, startPoint x: 451, startPoint y: 217, endPoint x: 449, endPoint y: 223, distance: 6.7
click at [451, 217] on select "Select language... English Japanese Chinese Portuguese Spanish Czech German Fre…" at bounding box center [424, 217] width 138 height 15
select select
click at [355, 210] on select "Select language... English Japanese Chinese Portuguese Spanish Czech German Fre…" at bounding box center [424, 217] width 138 height 15
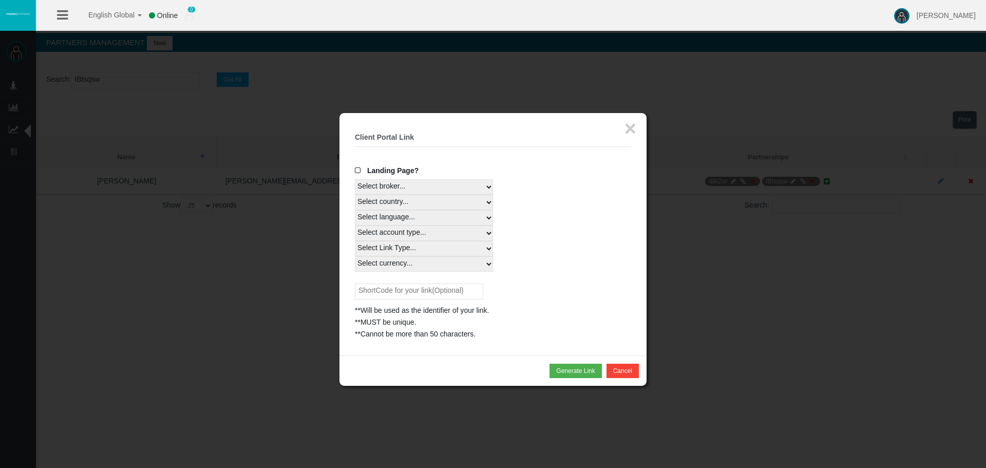
click at [441, 234] on select "Select account type... All Platforms MT4 LiveFloatingSpreadAccount" at bounding box center [424, 232] width 138 height 15
select select
click at [355, 225] on select "Select account type... All Platforms MT4 LiveFloatingSpreadAccount" at bounding box center [424, 232] width 138 height 15
click at [440, 250] on select "Select Link Type... Real" at bounding box center [424, 248] width 138 height 15
select select "Real"
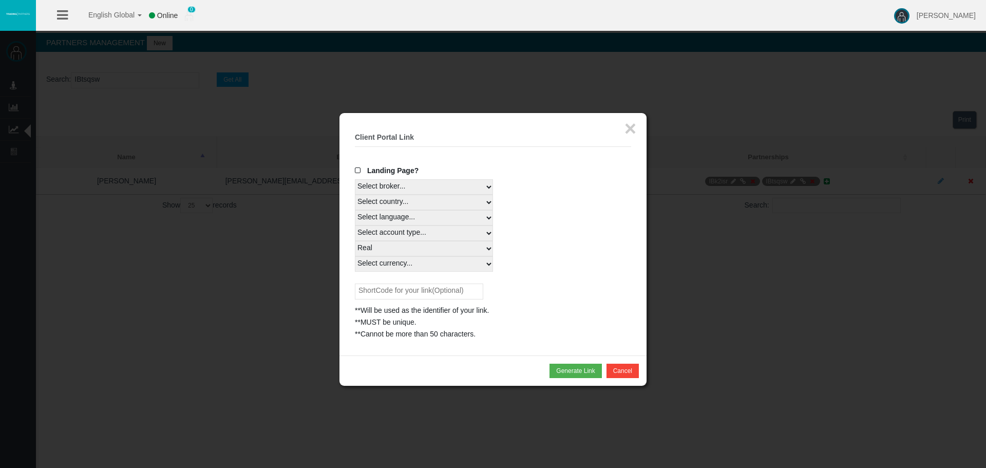
click at [355, 241] on select "Select Link Type... Real" at bounding box center [424, 248] width 138 height 15
click at [397, 264] on select "Select currency... All Currencies EUR GBP USD" at bounding box center [424, 263] width 138 height 15
select select "All Currencies"
click at [355, 256] on select "Select currency... All Currencies EUR GBP USD" at bounding box center [424, 263] width 138 height 15
click at [491, 302] on div "**Will be used as the identifier of your link. **MUST be unique. **Cannot be mo…" at bounding box center [493, 311] width 276 height 56
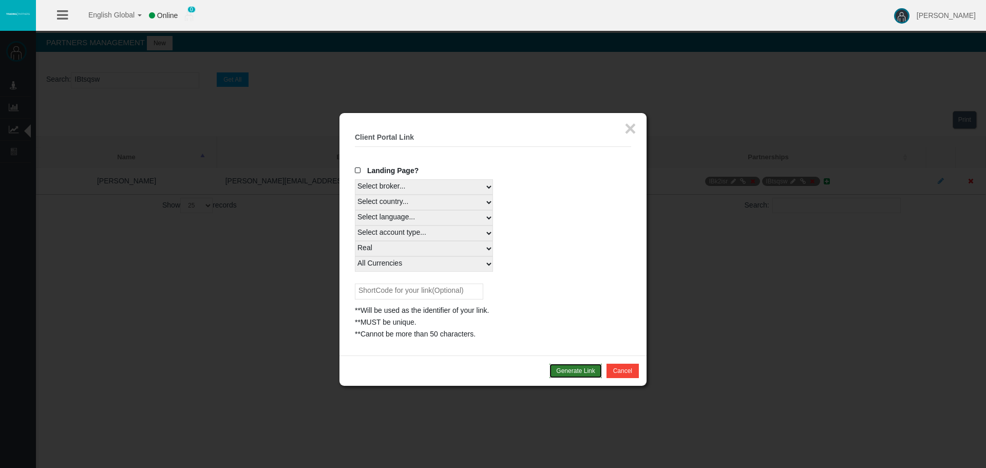
click at [584, 370] on button "Generate Link" at bounding box center [576, 371] width 52 height 14
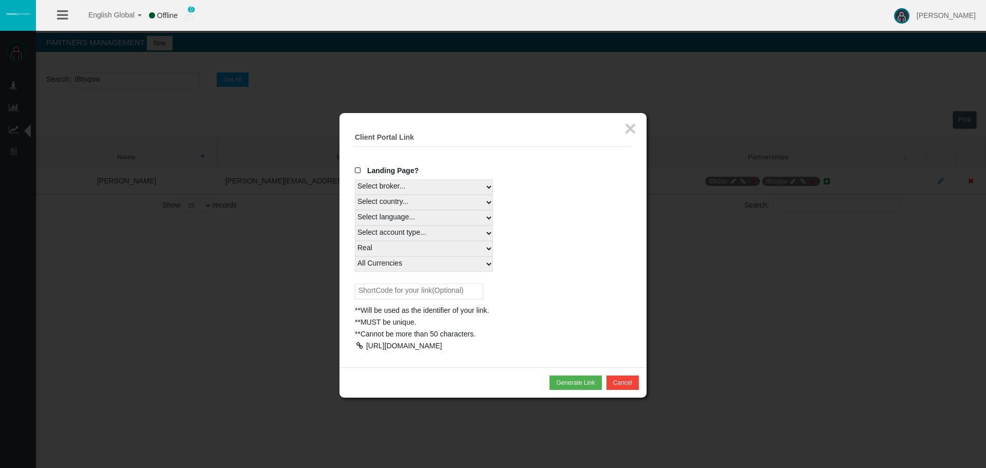
click at [532, 352] on div "[URL][DOMAIN_NAME]" at bounding box center [493, 346] width 276 height 12
drag, startPoint x: 438, startPoint y: 359, endPoint x: 491, endPoint y: 376, distance: 56.4
click at [491, 367] on div "× Client Portal Link Create client link Create partner link Your links Master I…" at bounding box center [492, 240] width 307 height 254
click at [490, 352] on div "[URL][DOMAIN_NAME]" at bounding box center [493, 346] width 276 height 12
drag, startPoint x: 418, startPoint y: 358, endPoint x: 428, endPoint y: 360, distance: 10.9
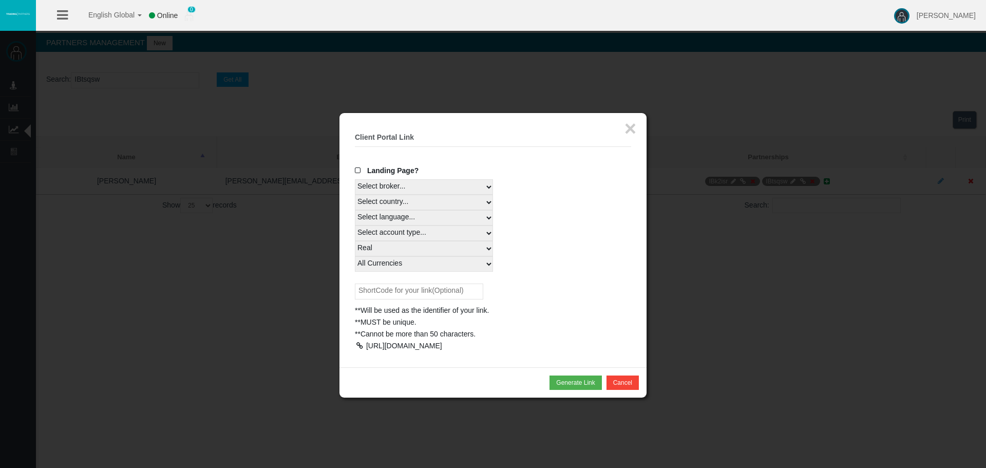
click at [428, 350] on div "[URL][DOMAIN_NAME]" at bounding box center [404, 346] width 76 height 8
click at [448, 352] on div "[URL][DOMAIN_NAME]" at bounding box center [493, 346] width 276 height 12
click at [361, 346] on div at bounding box center [359, 345] width 9 height 7
drag, startPoint x: 473, startPoint y: 384, endPoint x: 471, endPoint y: 336, distance: 47.8
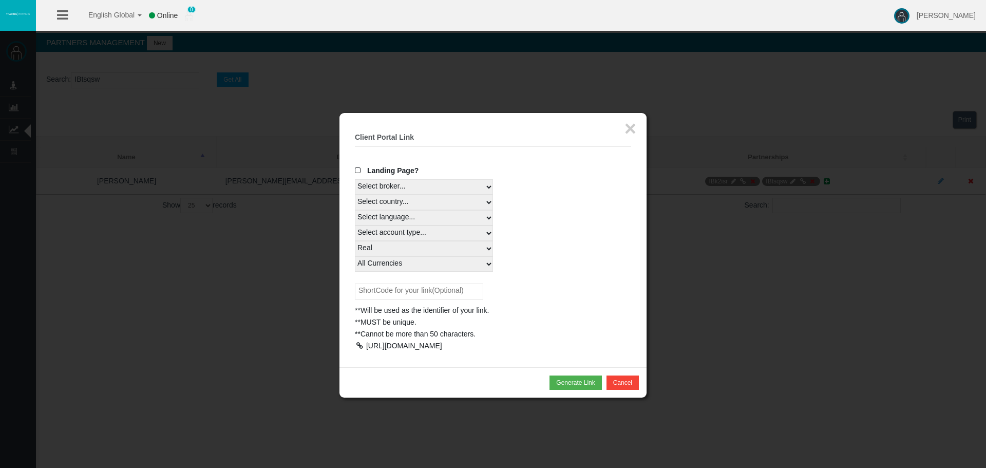
click at [472, 367] on div "× Client Portal Link Create client link Create partner link Your links Master I…" at bounding box center [492, 240] width 307 height 254
click at [641, 218] on div "× Client Portal Link Create client link Create partner link Your links Master I…" at bounding box center [492, 240] width 307 height 254
click at [404, 138] on b "Client Portal Link" at bounding box center [384, 137] width 59 height 8
click at [423, 136] on h5 "Client Portal Link" at bounding box center [493, 138] width 276 height 8
click at [629, 128] on button "×" at bounding box center [631, 128] width 12 height 21
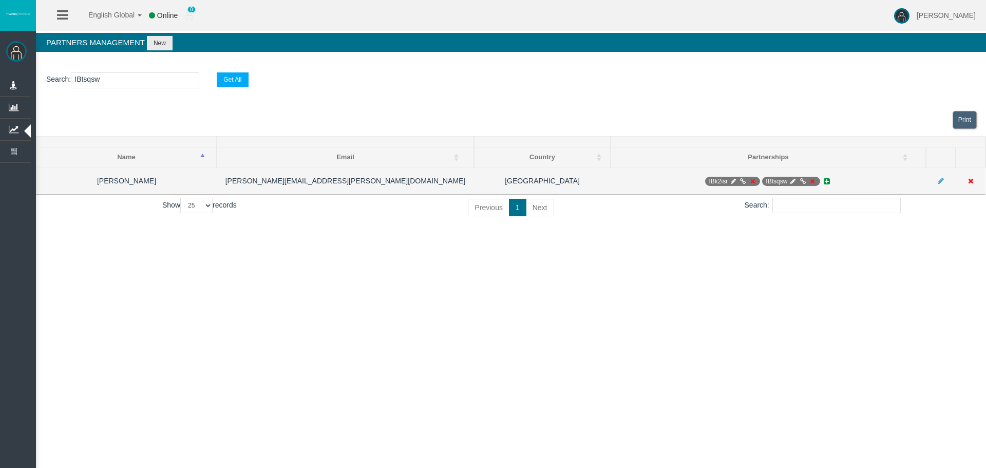
click at [805, 181] on icon at bounding box center [803, 181] width 8 height 6
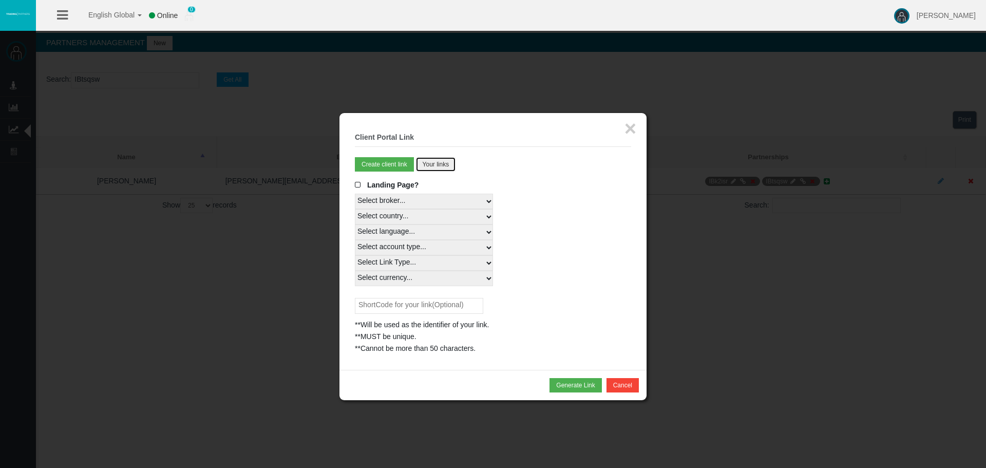
click at [445, 167] on button "Your links" at bounding box center [436, 164] width 40 height 14
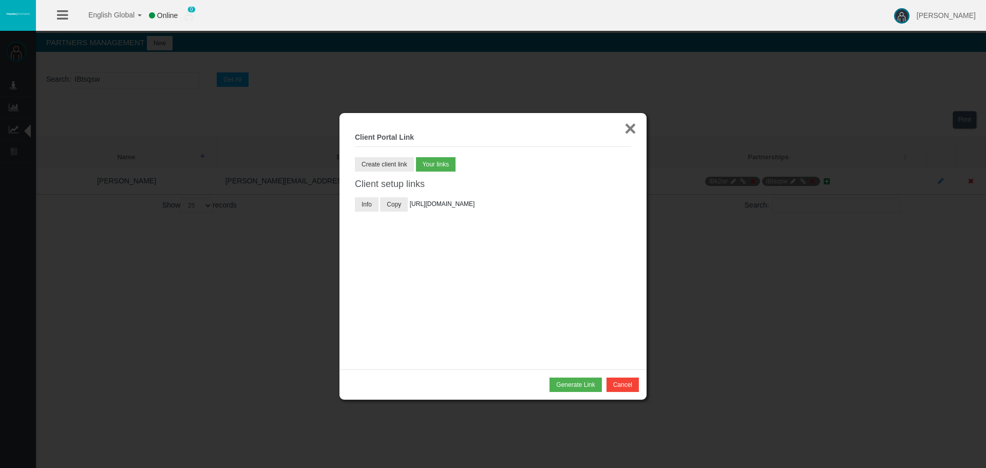
click at [632, 136] on button "×" at bounding box center [631, 128] width 12 height 21
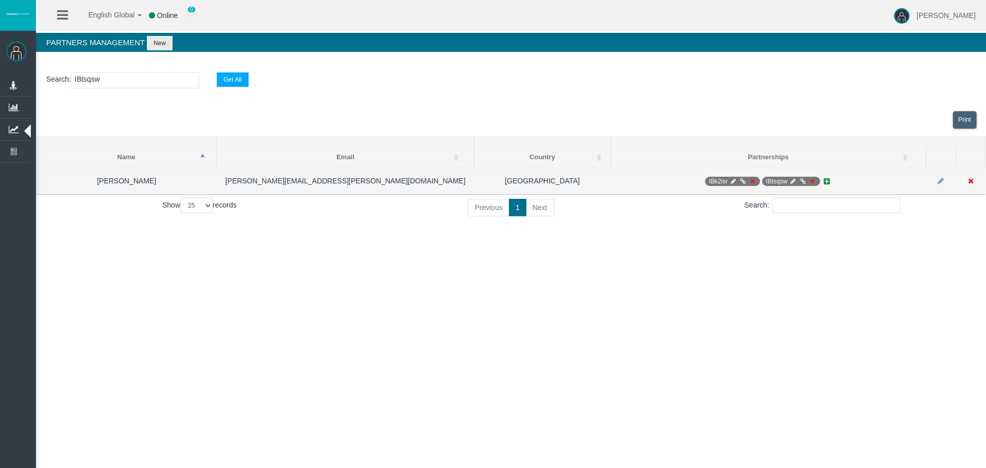
click at [741, 181] on icon at bounding box center [743, 181] width 8 height 6
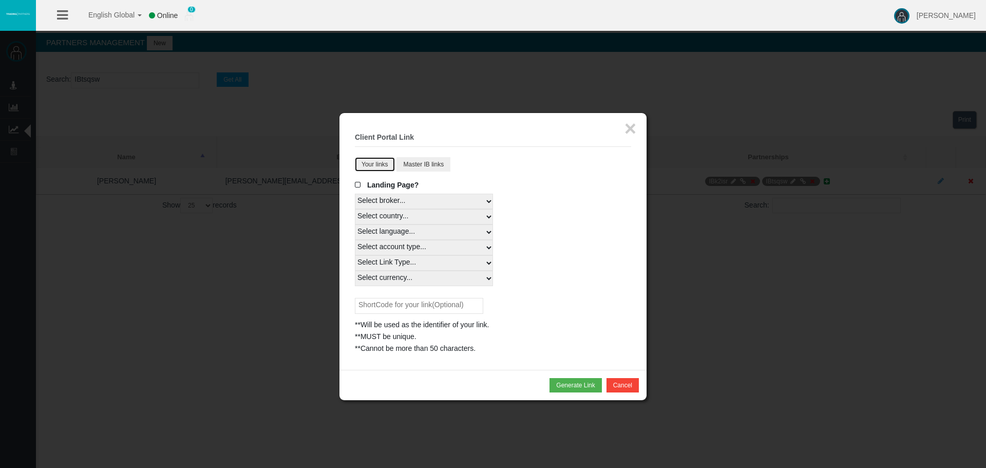
click at [395, 169] on fieldset "× Client Portal Link Create client link Create partner link Your links Master I…" at bounding box center [493, 241] width 276 height 226
click at [422, 161] on button "Master IB links" at bounding box center [423, 164] width 54 height 14
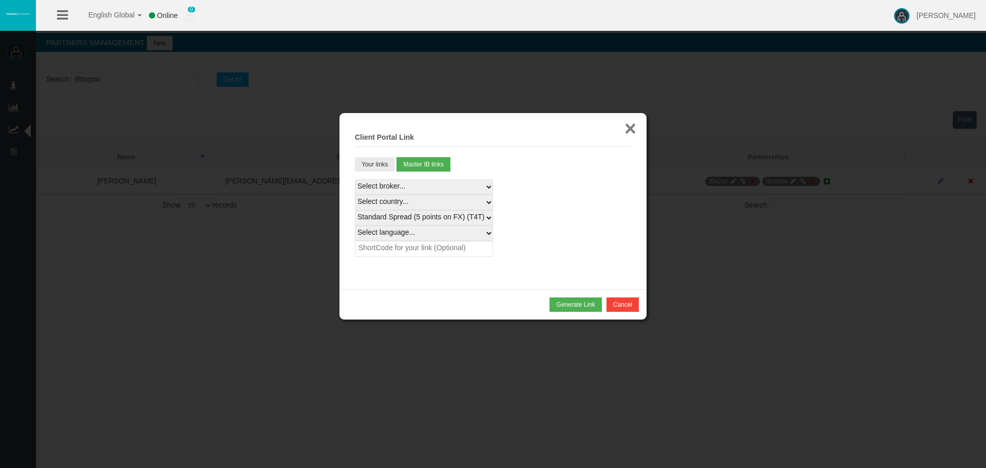
click at [626, 137] on button "×" at bounding box center [631, 128] width 12 height 21
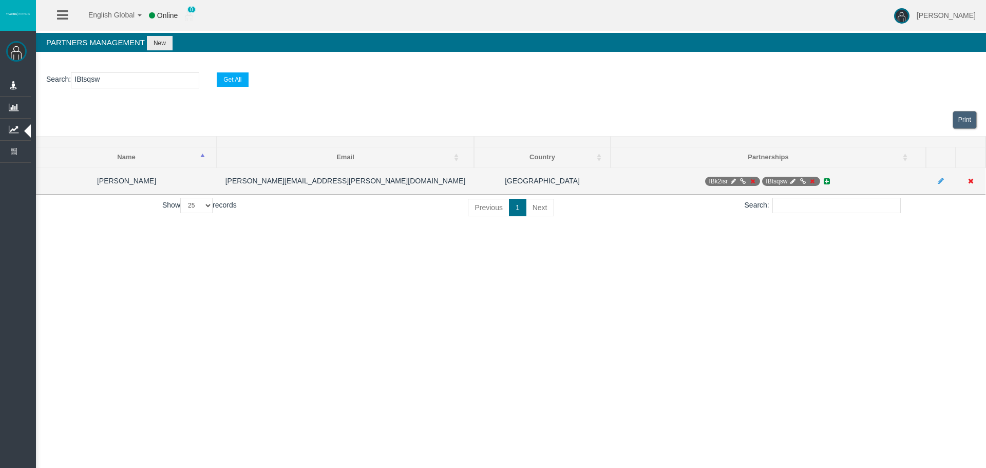
click at [799, 181] on icon at bounding box center [803, 181] width 8 height 6
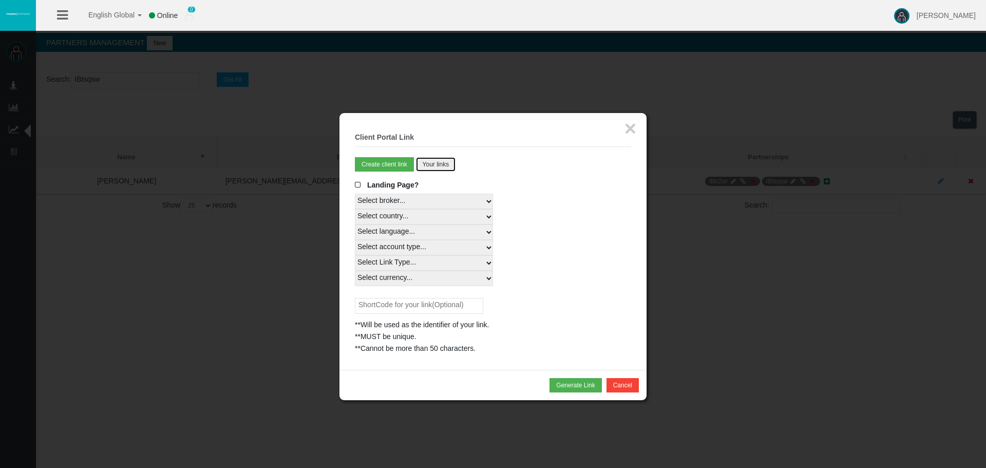
click at [429, 172] on button "Your links" at bounding box center [436, 164] width 40 height 14
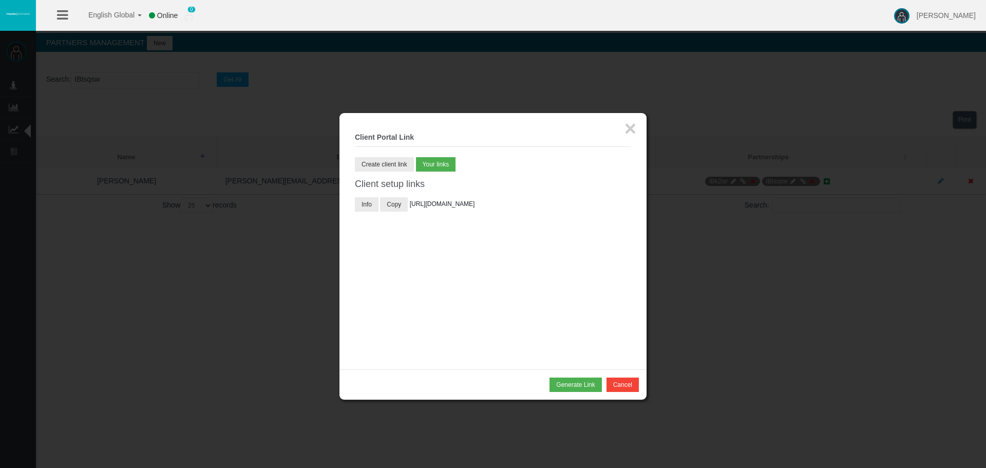
click at [475, 207] on span "[URL][DOMAIN_NAME]" at bounding box center [442, 203] width 65 height 7
drag, startPoint x: 468, startPoint y: 219, endPoint x: 499, endPoint y: 215, distance: 31.0
click at [475, 207] on span "[URL][DOMAIN_NAME]" at bounding box center [442, 203] width 65 height 7
click at [475, 202] on span "[URL][DOMAIN_NAME]" at bounding box center [442, 203] width 65 height 7
click at [405, 203] on button "Copy" at bounding box center [394, 204] width 28 height 14
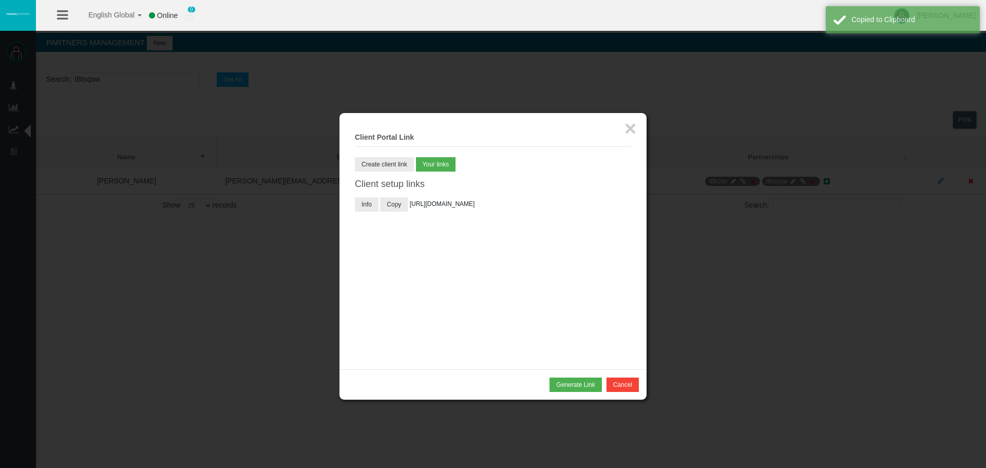
click at [516, 258] on div "Info Copy [URL][DOMAIN_NAME]" at bounding box center [493, 233] width 276 height 77
click at [404, 120] on div "× Client Portal Link Create client link Create partner link Your links Master I…" at bounding box center [492, 241] width 307 height 256
drag, startPoint x: 626, startPoint y: 127, endPoint x: 636, endPoint y: 128, distance: 10.4
click at [628, 127] on button "×" at bounding box center [631, 128] width 12 height 21
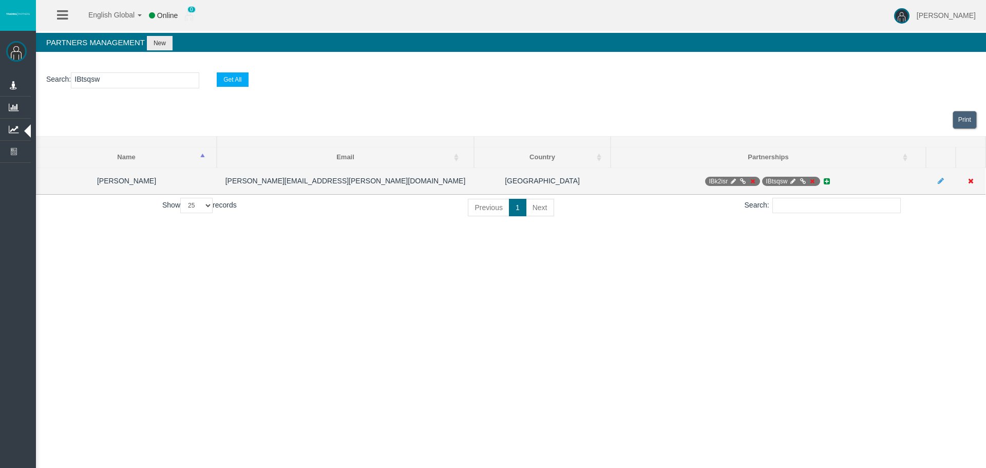
click at [770, 186] on td "IBk2isr [GEOGRAPHIC_DATA]" at bounding box center [768, 180] width 315 height 27
click at [779, 187] on td "IBk2isr [GEOGRAPHIC_DATA]" at bounding box center [768, 180] width 315 height 27
click at [780, 184] on span "IBtsqsw" at bounding box center [791, 181] width 58 height 9
click at [715, 187] on td "IBk2isr [GEOGRAPHIC_DATA]" at bounding box center [768, 180] width 315 height 27
click at [771, 193] on td "IBk2isr [GEOGRAPHIC_DATA]" at bounding box center [768, 180] width 315 height 27
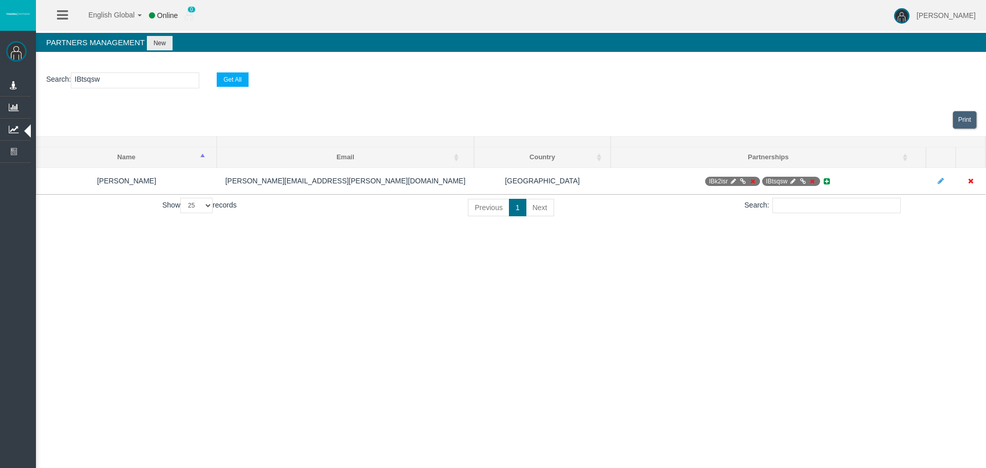
click at [741, 258] on div "English Global 简体中文 English Global 日本語 한국어 Online 0 [PERSON_NAME] Help Log Out …" at bounding box center [493, 234] width 986 height 468
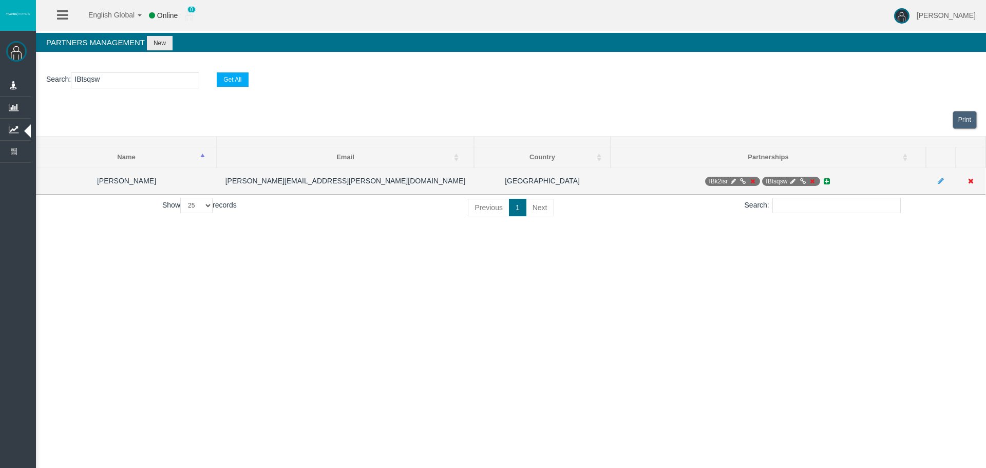
click at [735, 181] on icon at bounding box center [733, 181] width 8 height 6
select select "0"
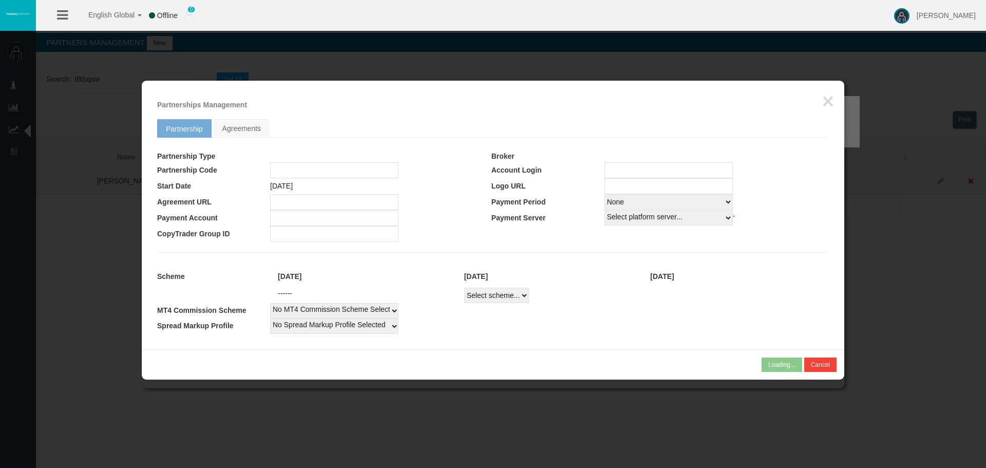
type input "IBk2isr"
type input "19268605"
select select "1"
type input "19268605"
select select "1"
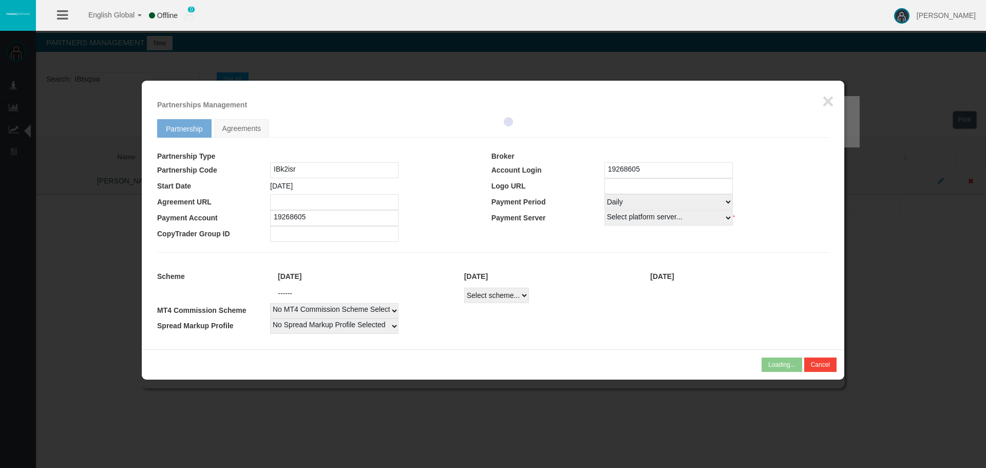
select select
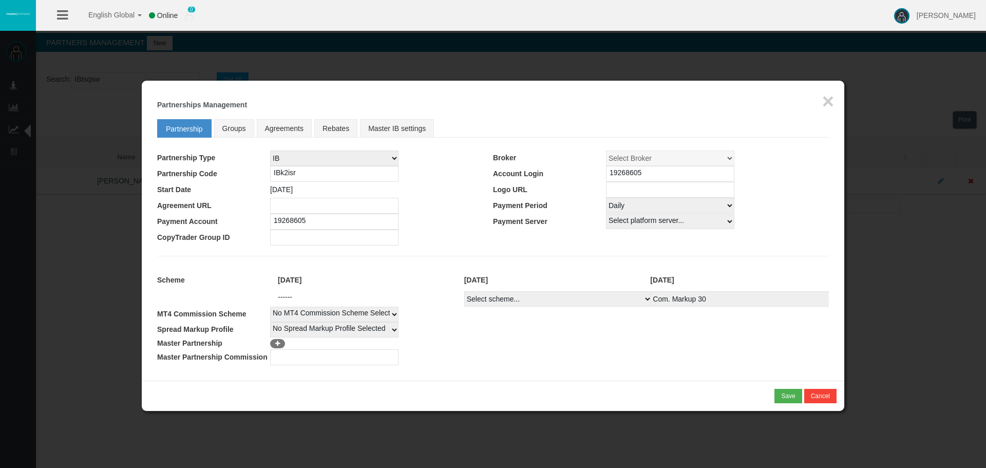
click at [507, 318] on td "No MT4 Commission Scheme Selected 10 Dollar" at bounding box center [549, 314] width 559 height 15
click at [830, 97] on button "×" at bounding box center [828, 101] width 12 height 21
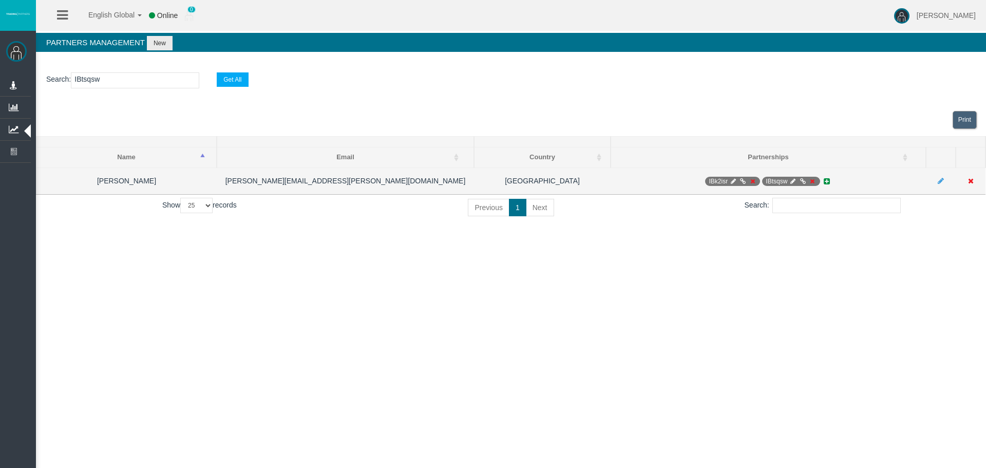
click at [794, 182] on icon at bounding box center [793, 181] width 8 height 6
select select "0"
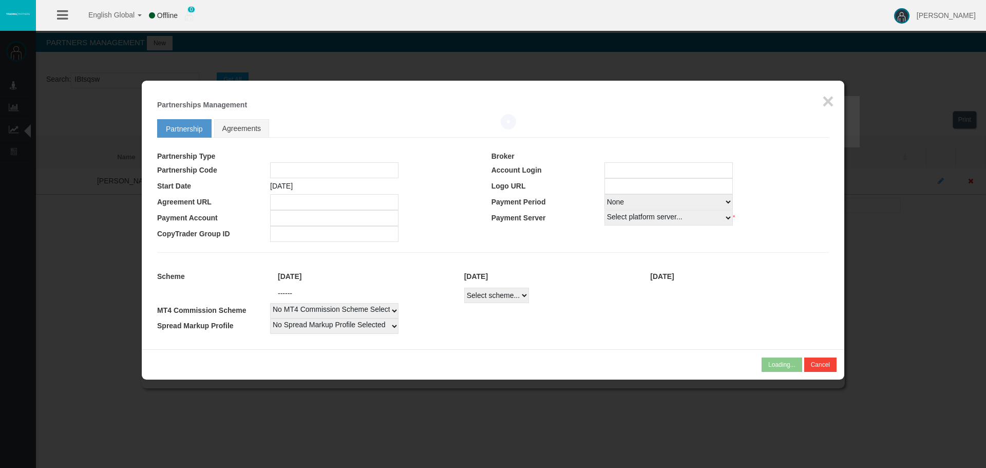
type input "IBtsqsw"
type input "19268606"
select select "1"
type input "19268606"
select select "1"
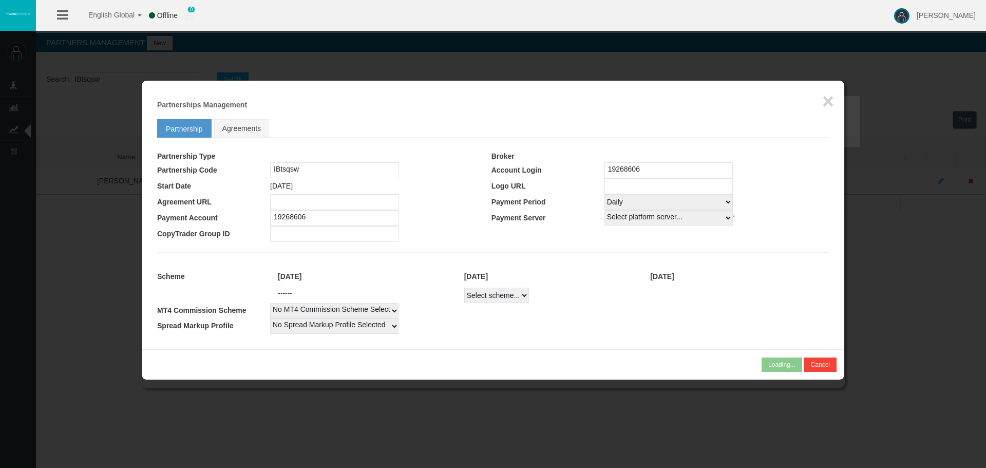
select select
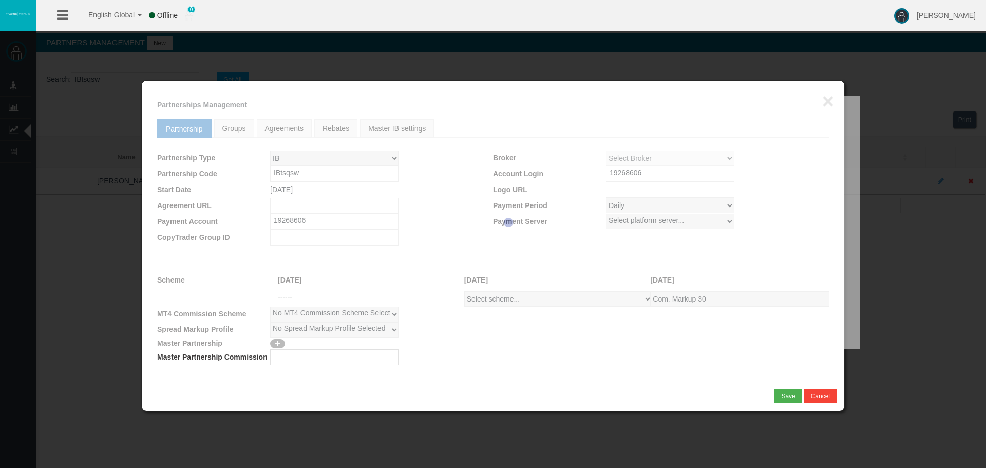
click at [713, 328] on div at bounding box center [508, 222] width 703 height 253
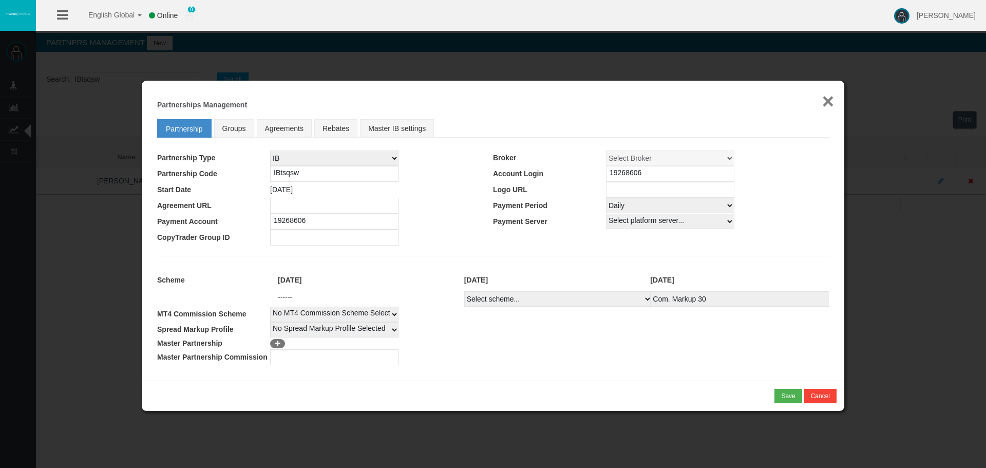
click at [830, 100] on button "×" at bounding box center [828, 101] width 12 height 21
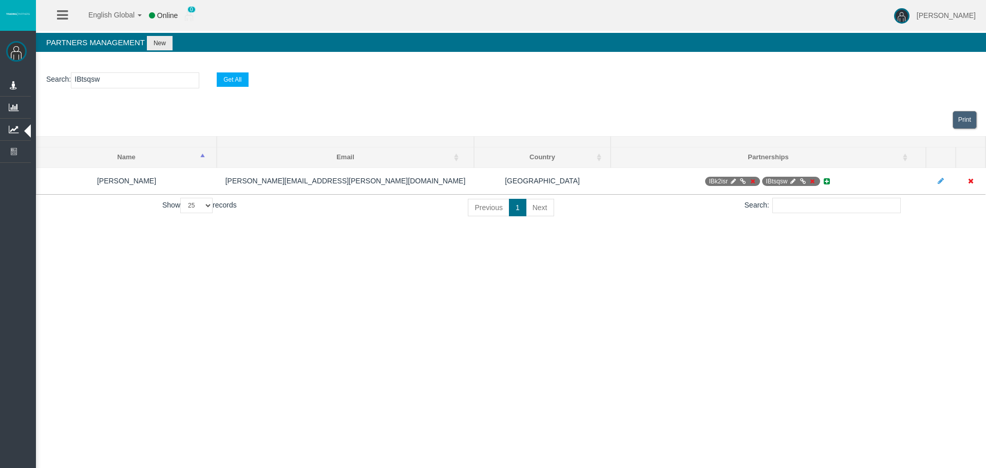
click at [591, 358] on div "English Global 简体中文 English Global 日本語 한국어 Online 0 [PERSON_NAME] Help Log Out …" at bounding box center [493, 234] width 986 height 468
click at [624, 367] on div "English Global 简体中文 English Global 日本語 한국어 Online 0 [PERSON_NAME] Help Log Out …" at bounding box center [493, 234] width 986 height 468
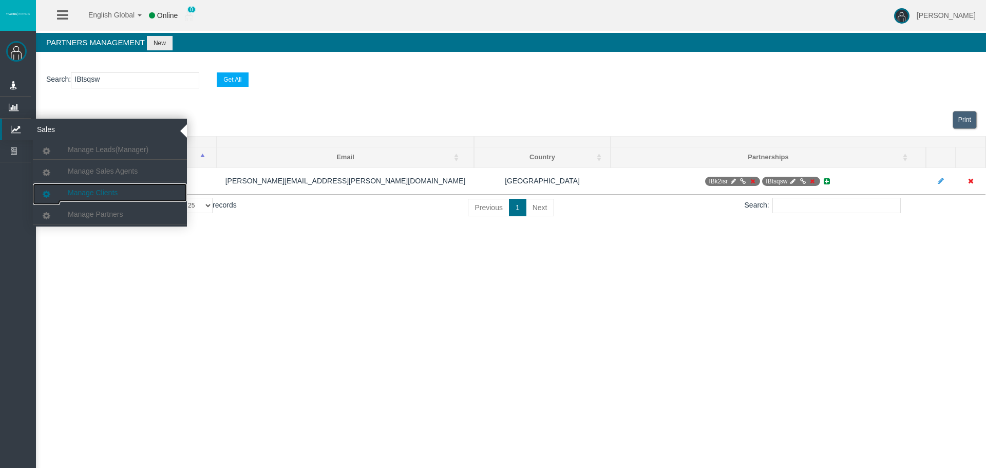
click at [78, 196] on span "Manage Clients" at bounding box center [93, 192] width 50 height 8
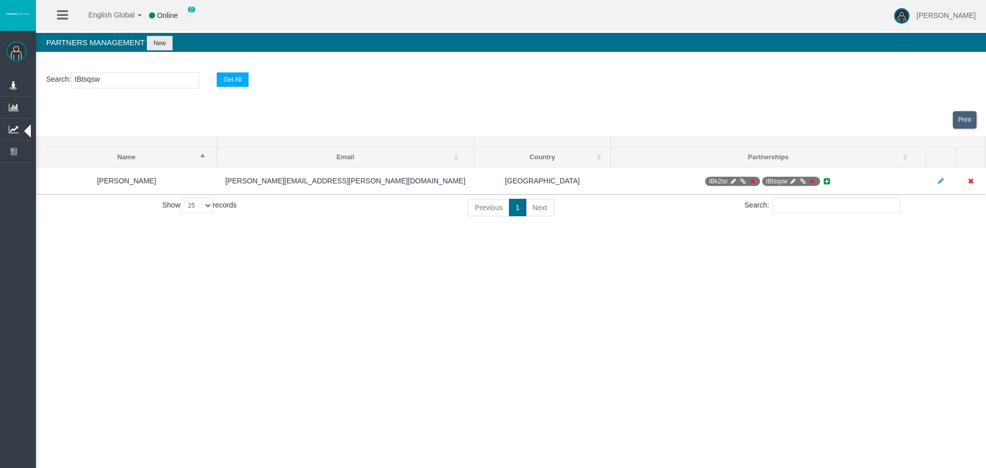
click at [102, 88] on input "number" at bounding box center [135, 80] width 128 height 16
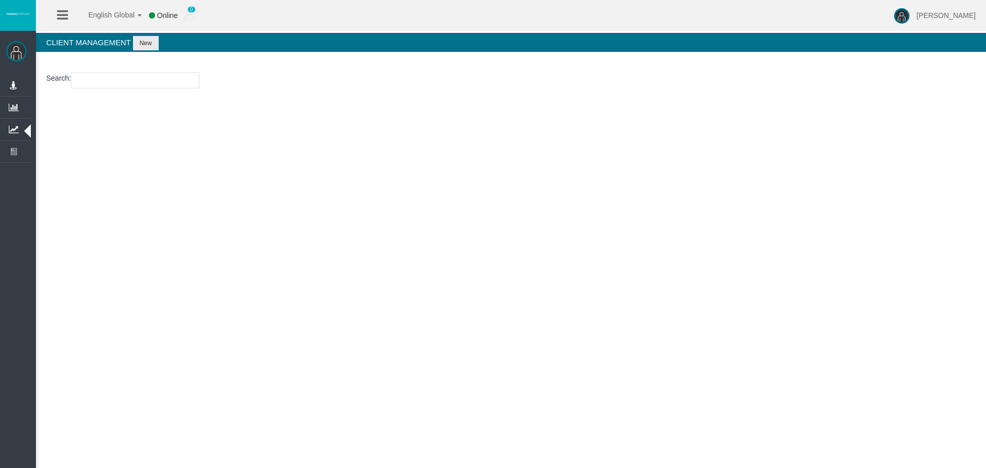
paste input "26106088"
type input "26106088"
click at [99, 80] on input "26106088" at bounding box center [135, 80] width 128 height 16
click at [156, 30] on div "Online" at bounding box center [163, 15] width 29 height 31
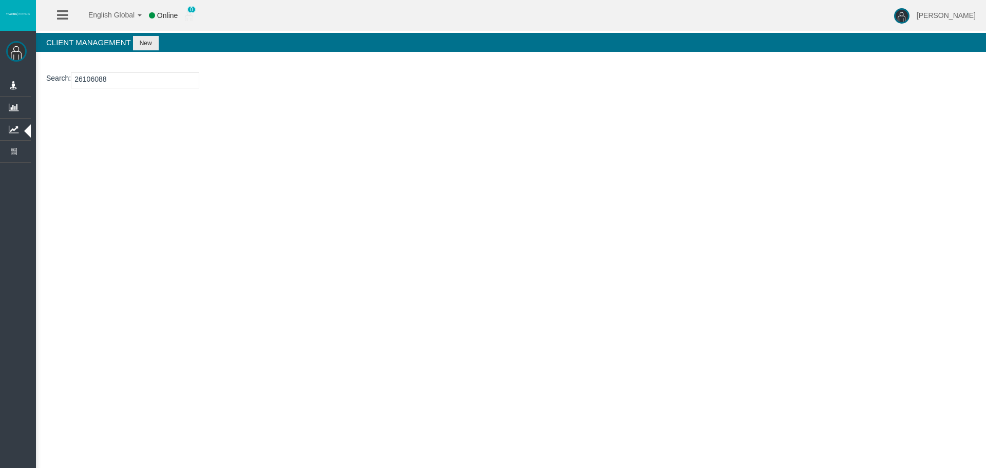
click at [160, 33] on h4 "Client Management New" at bounding box center [511, 42] width 950 height 19
click at [151, 34] on h4 "Client Management New" at bounding box center [511, 42] width 950 height 19
click at [148, 41] on button "New" at bounding box center [146, 43] width 26 height 14
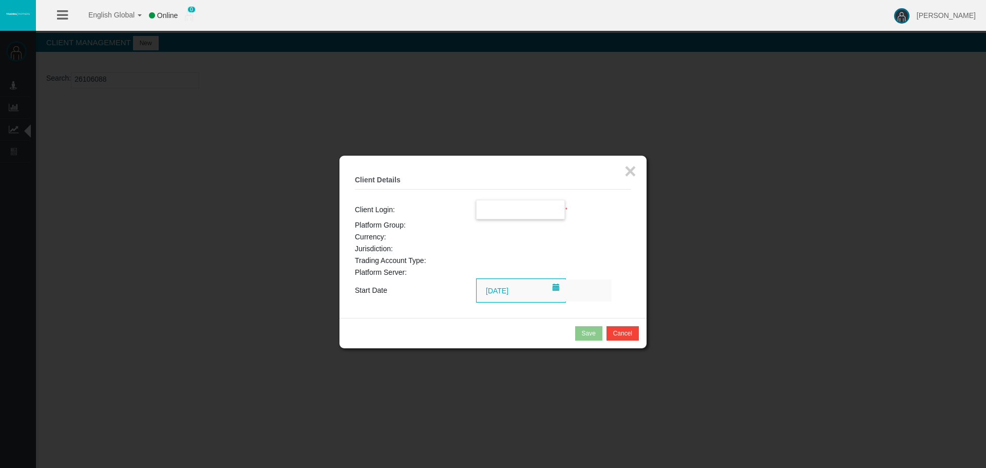
click at [524, 217] on input "text" at bounding box center [521, 209] width 88 height 18
paste input "26106088"
type input "26106088"
